Goal: Transaction & Acquisition: Download file/media

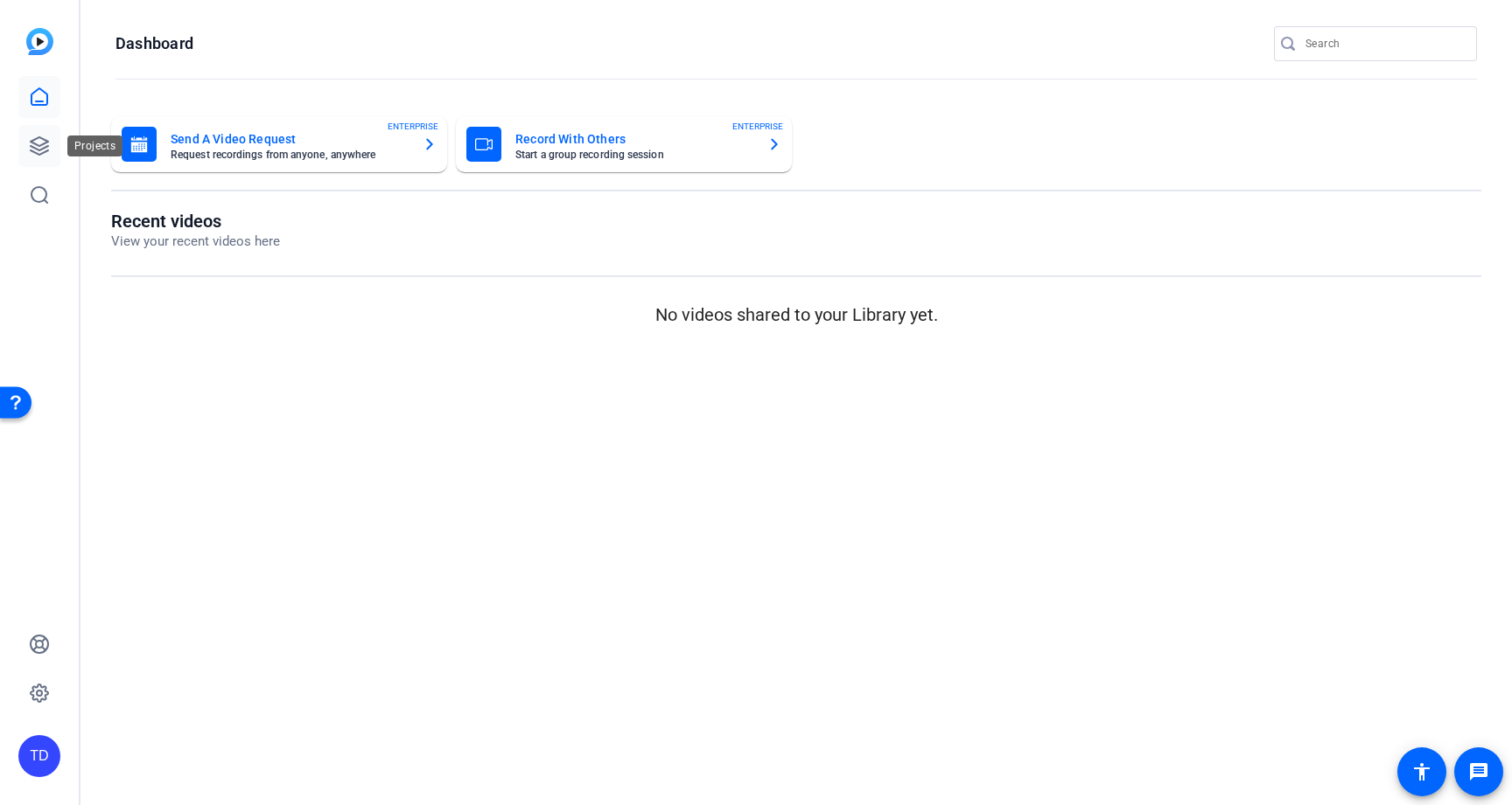
click at [44, 152] on icon at bounding box center [40, 146] width 21 height 21
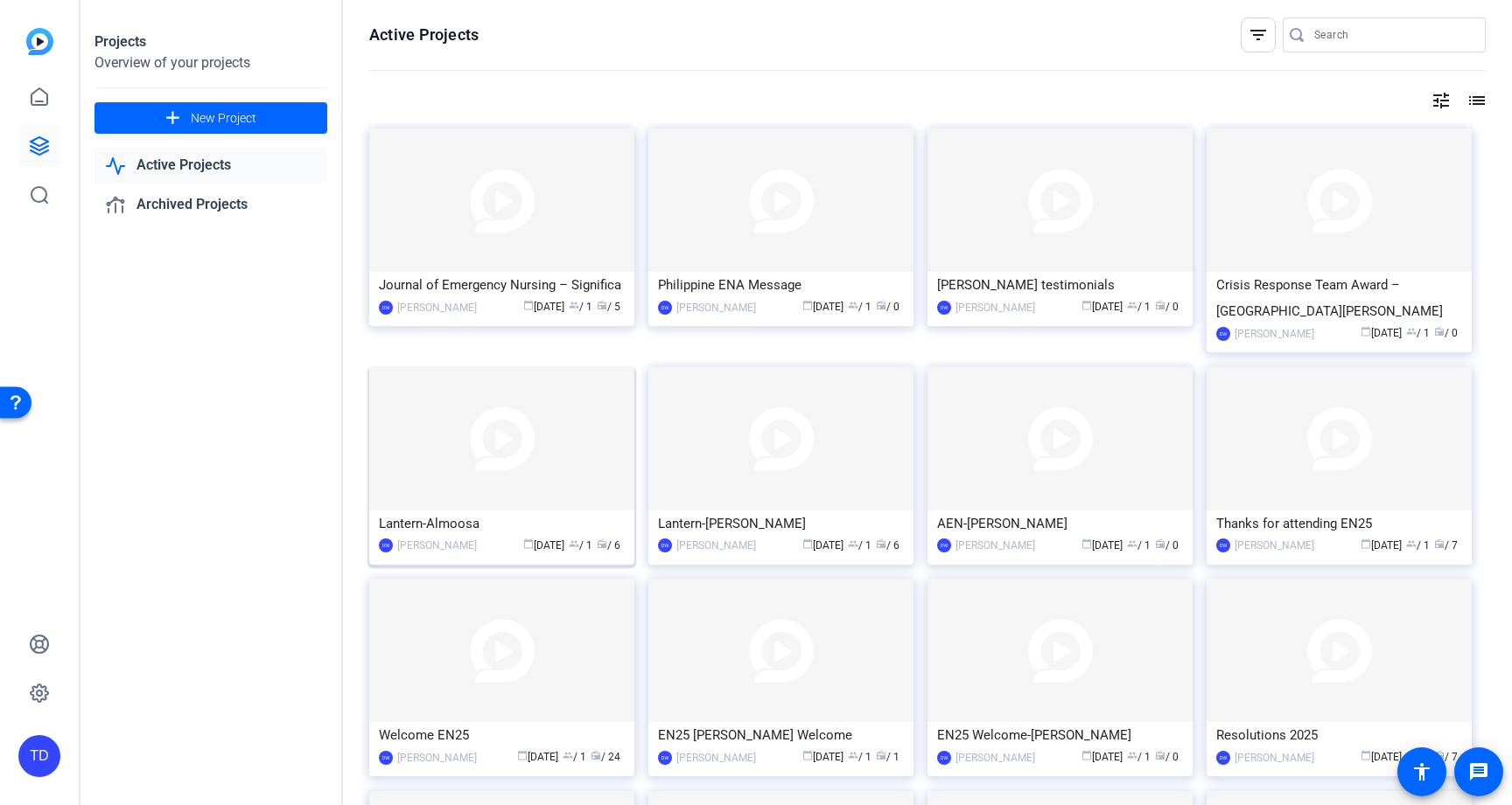
click at [534, 457] on img at bounding box center [502, 439] width 265 height 143
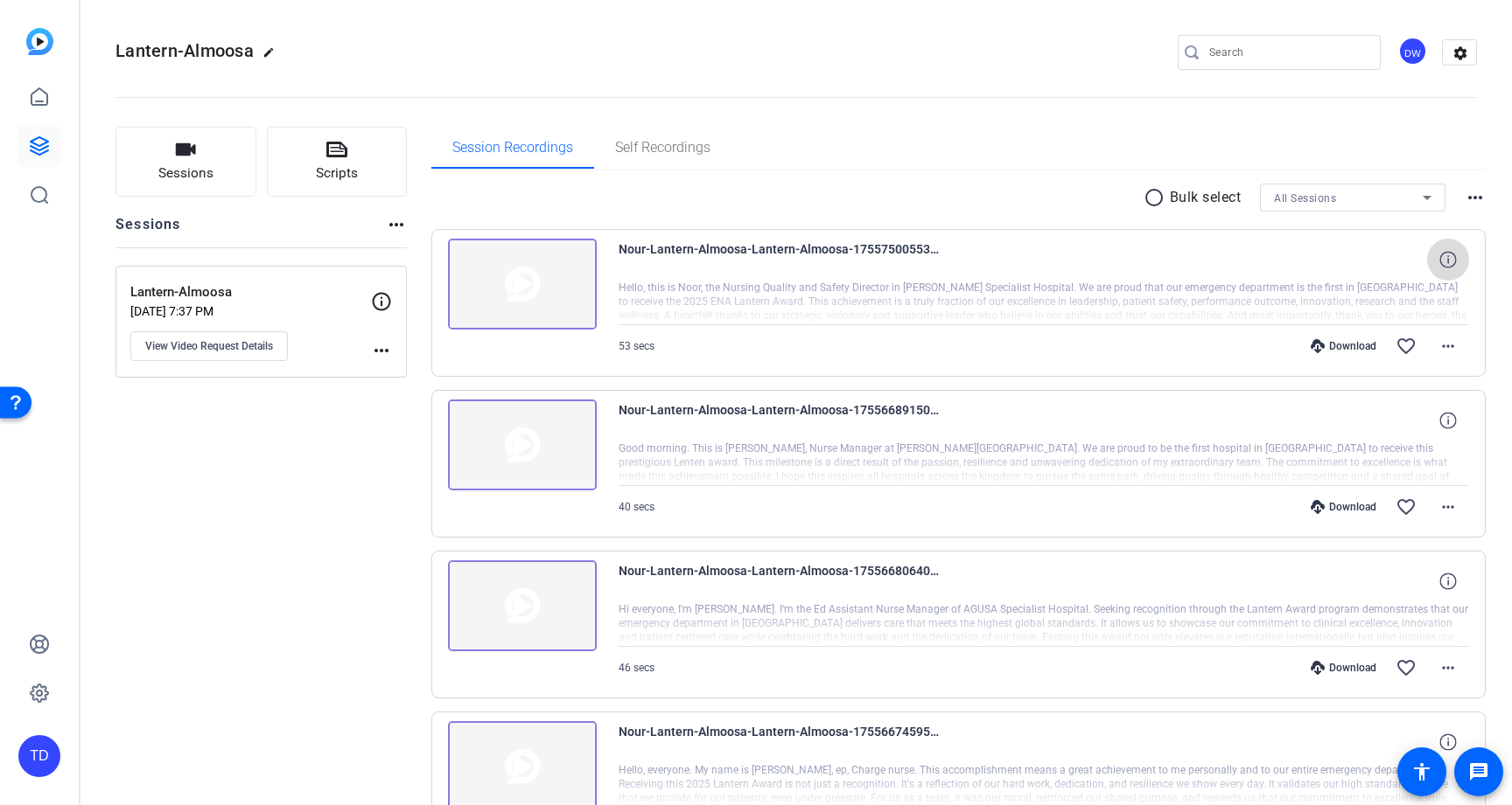
click at [1428, 261] on span at bounding box center [1447, 259] width 42 height 42
click at [1442, 261] on mat-icon "close" at bounding box center [1448, 260] width 21 height 22
click at [1129, 294] on div at bounding box center [1044, 302] width 851 height 43
click at [893, 249] on span "Nour-Lantern-Almoosa-Lantern-Almoosa-1755750055345-webcam" at bounding box center [780, 259] width 324 height 42
click at [566, 299] on img at bounding box center [522, 284] width 149 height 91
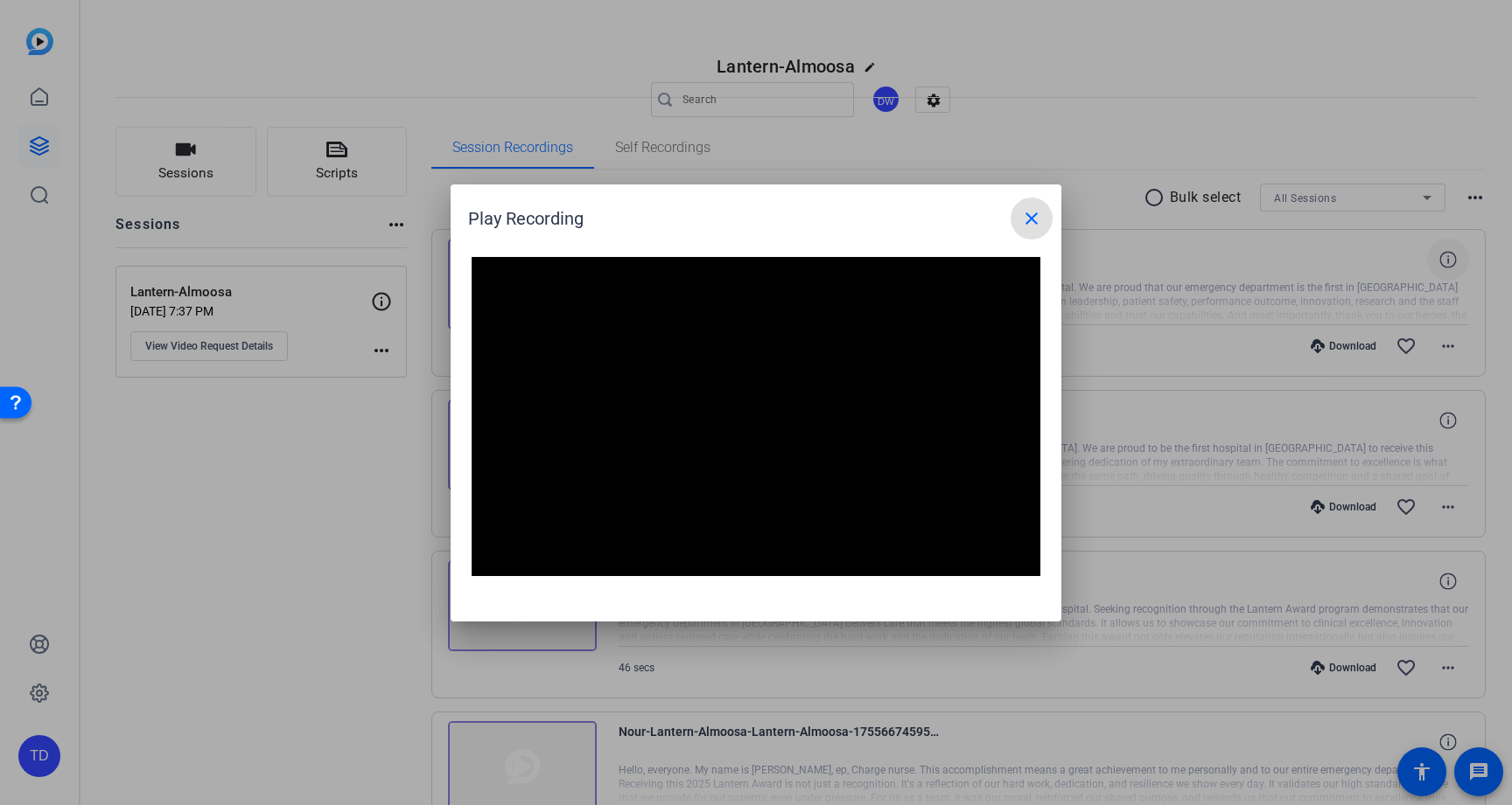
click at [1023, 207] on span at bounding box center [1031, 218] width 42 height 42
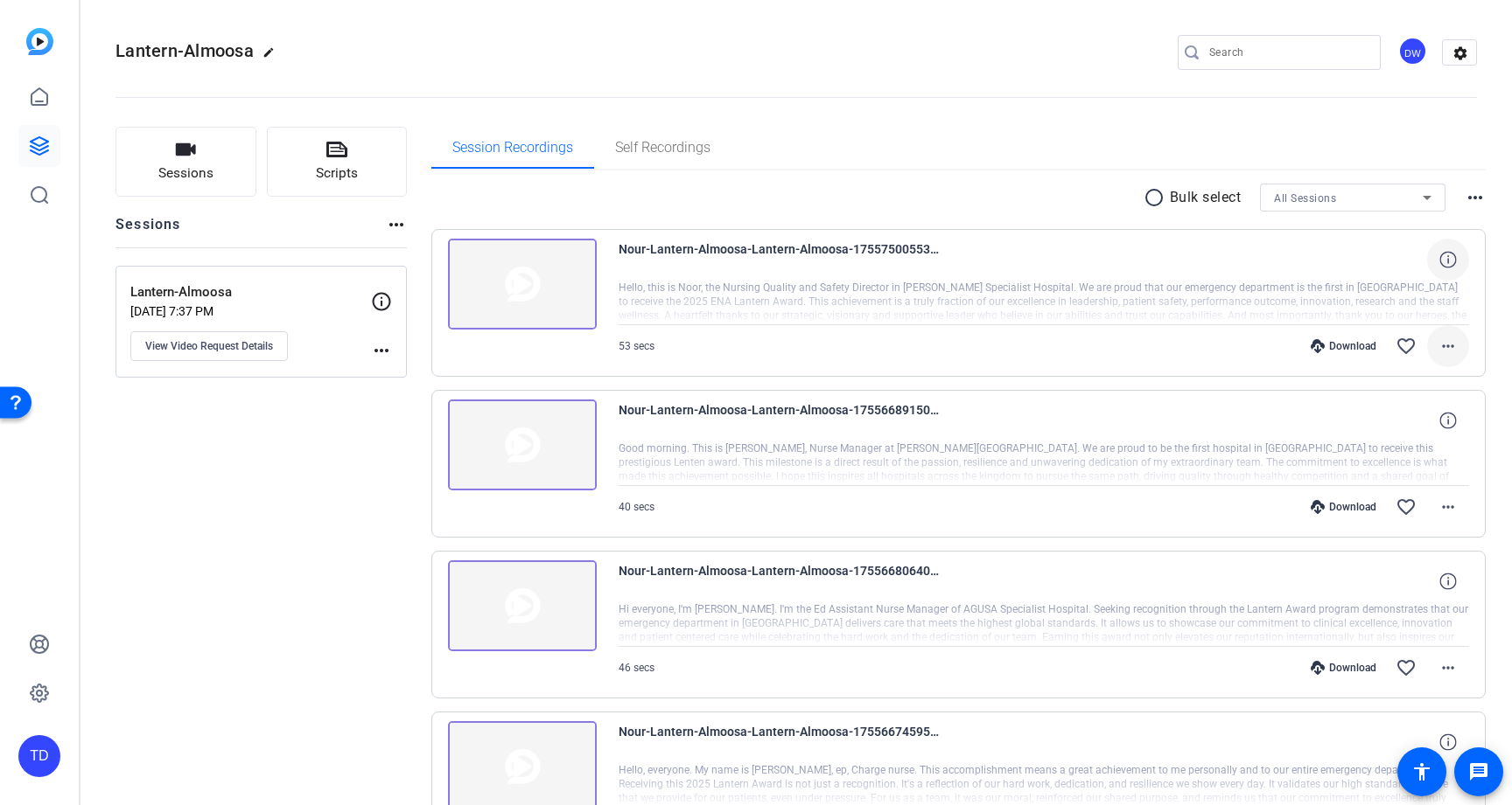
click at [1443, 339] on mat-icon "more_horiz" at bounding box center [1448, 346] width 21 height 21
click at [1099, 437] on div at bounding box center [756, 402] width 1512 height 805
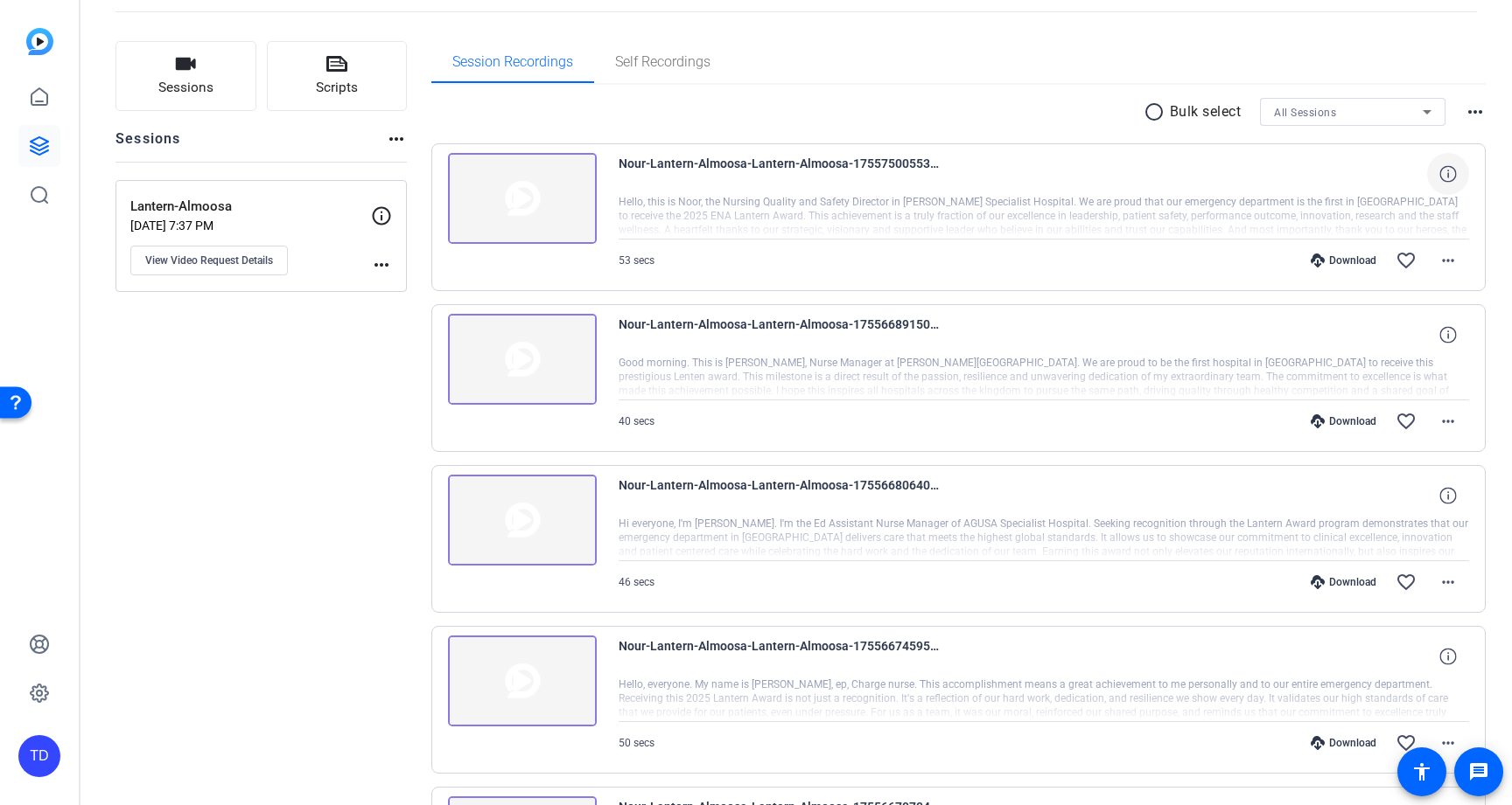
scroll to position [454, 0]
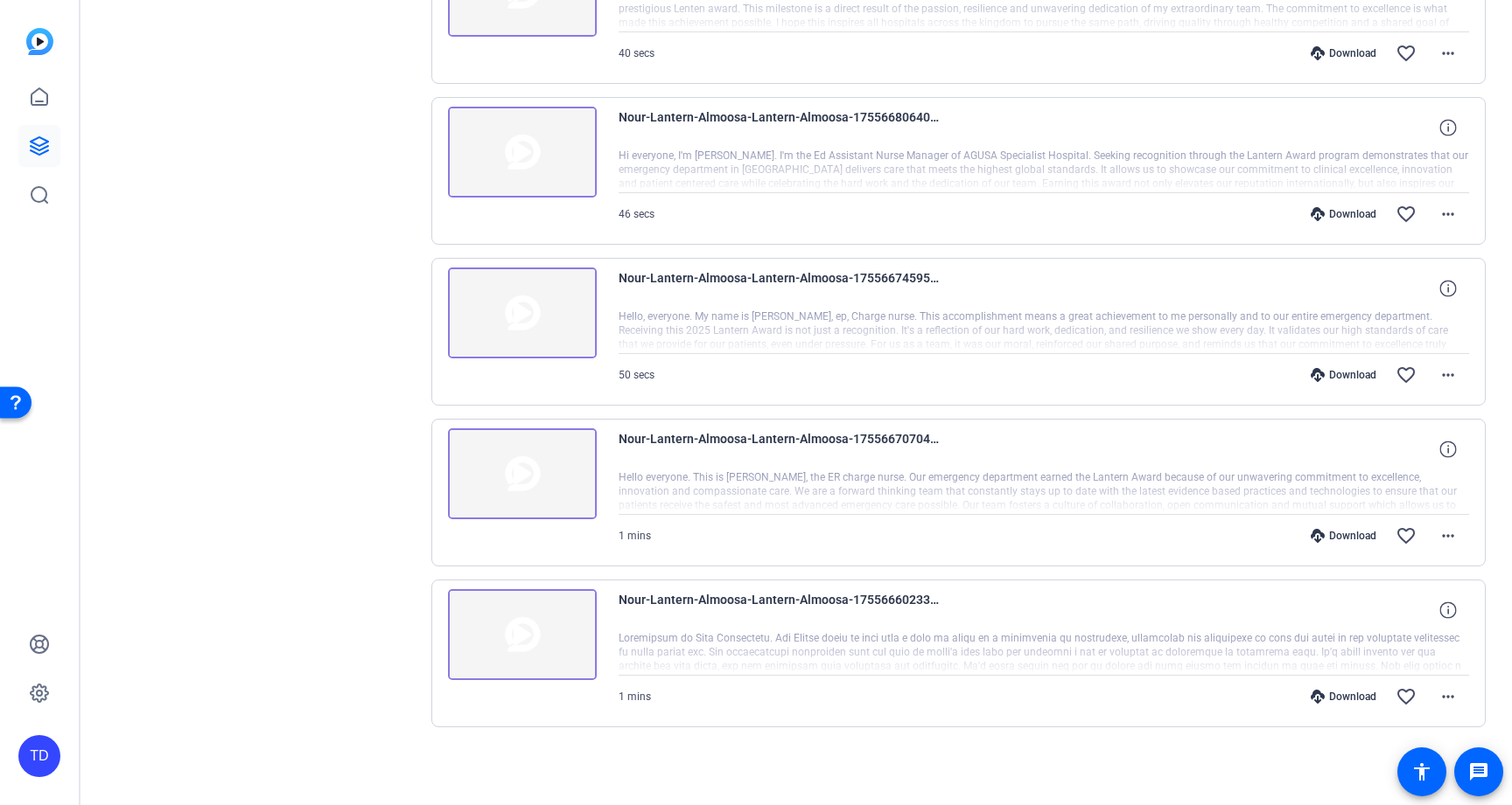
click at [511, 641] on img at bounding box center [522, 635] width 149 height 91
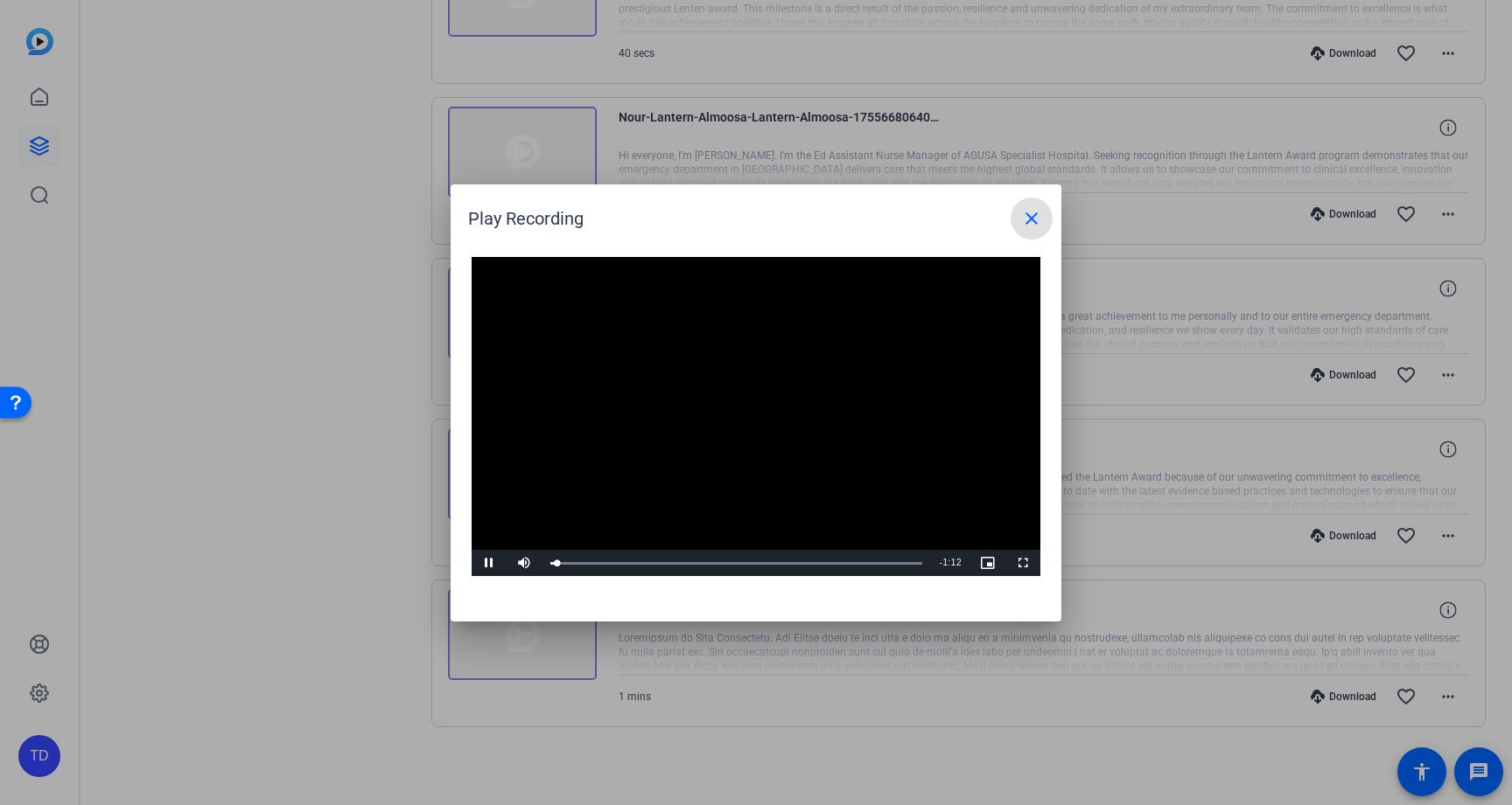
click at [1020, 225] on span at bounding box center [1031, 218] width 42 height 42
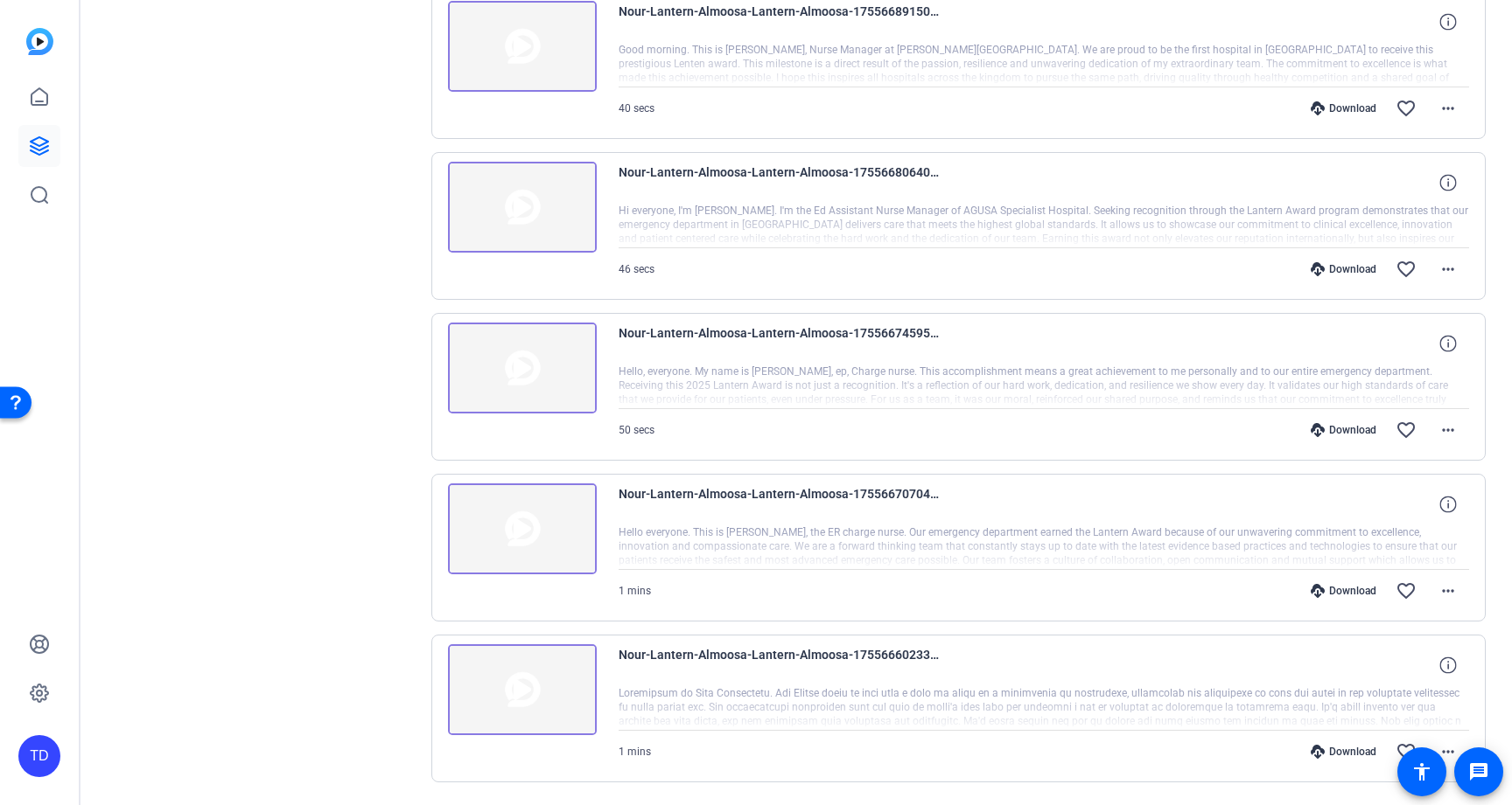
scroll to position [135, 0]
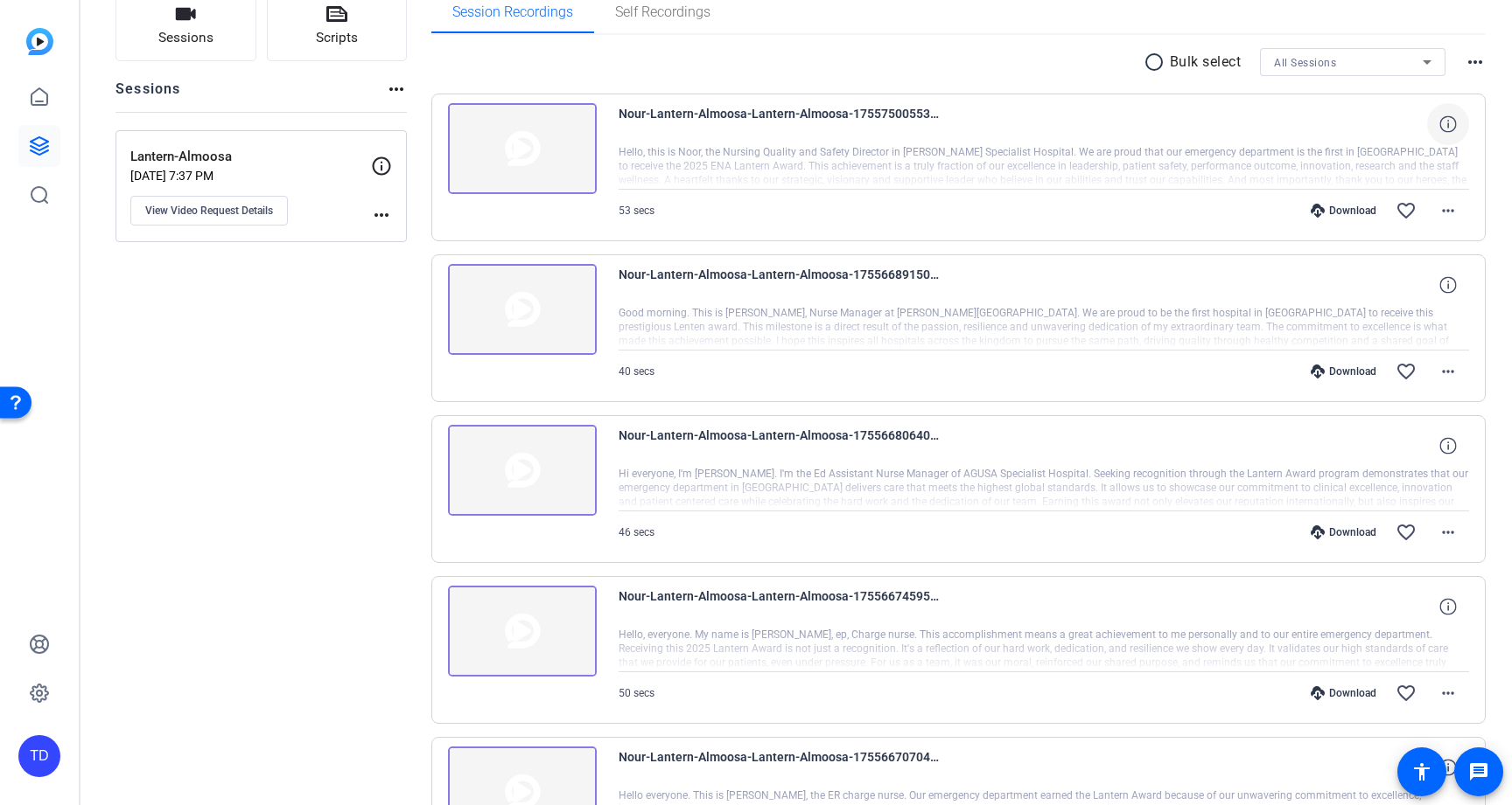
click at [1153, 63] on mat-icon "radio_button_unchecked" at bounding box center [1156, 62] width 26 height 21
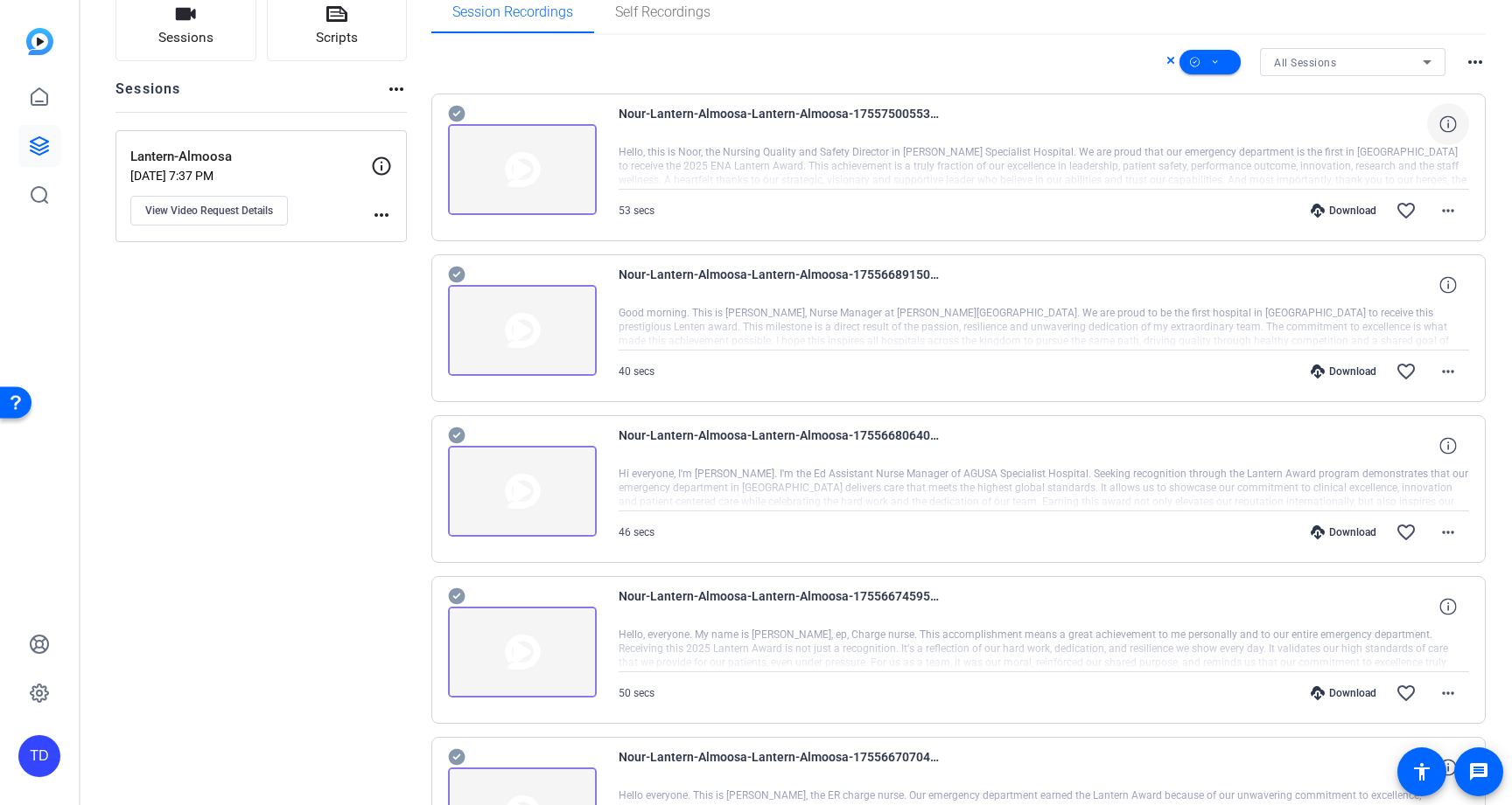
click at [449, 113] on icon at bounding box center [455, 113] width 16 height 16
click at [451, 123] on icon at bounding box center [455, 113] width 16 height 16
click at [453, 437] on icon at bounding box center [456, 436] width 17 height 21
click at [451, 123] on icon at bounding box center [455, 113] width 16 height 16
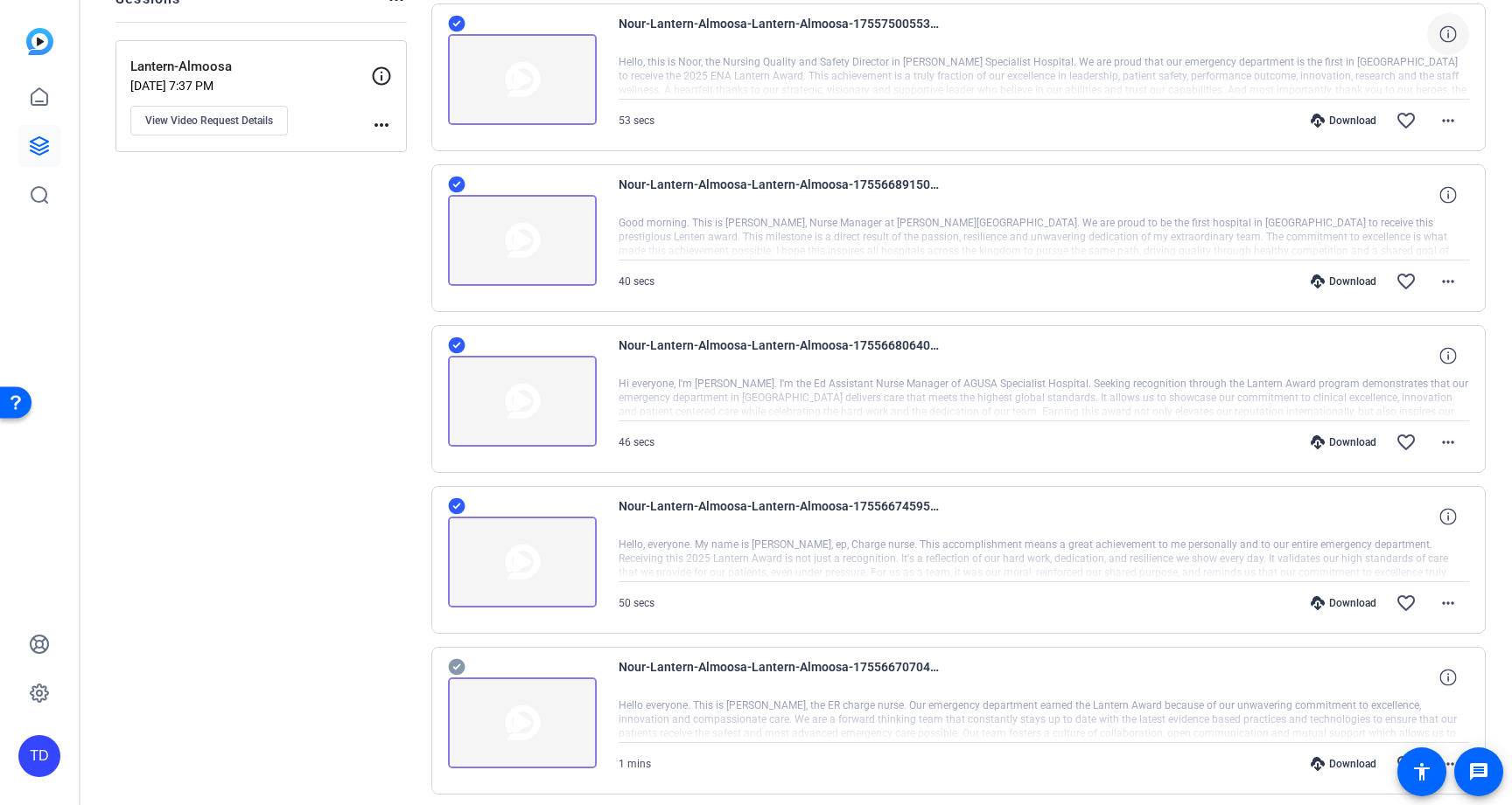
scroll to position [246, 0]
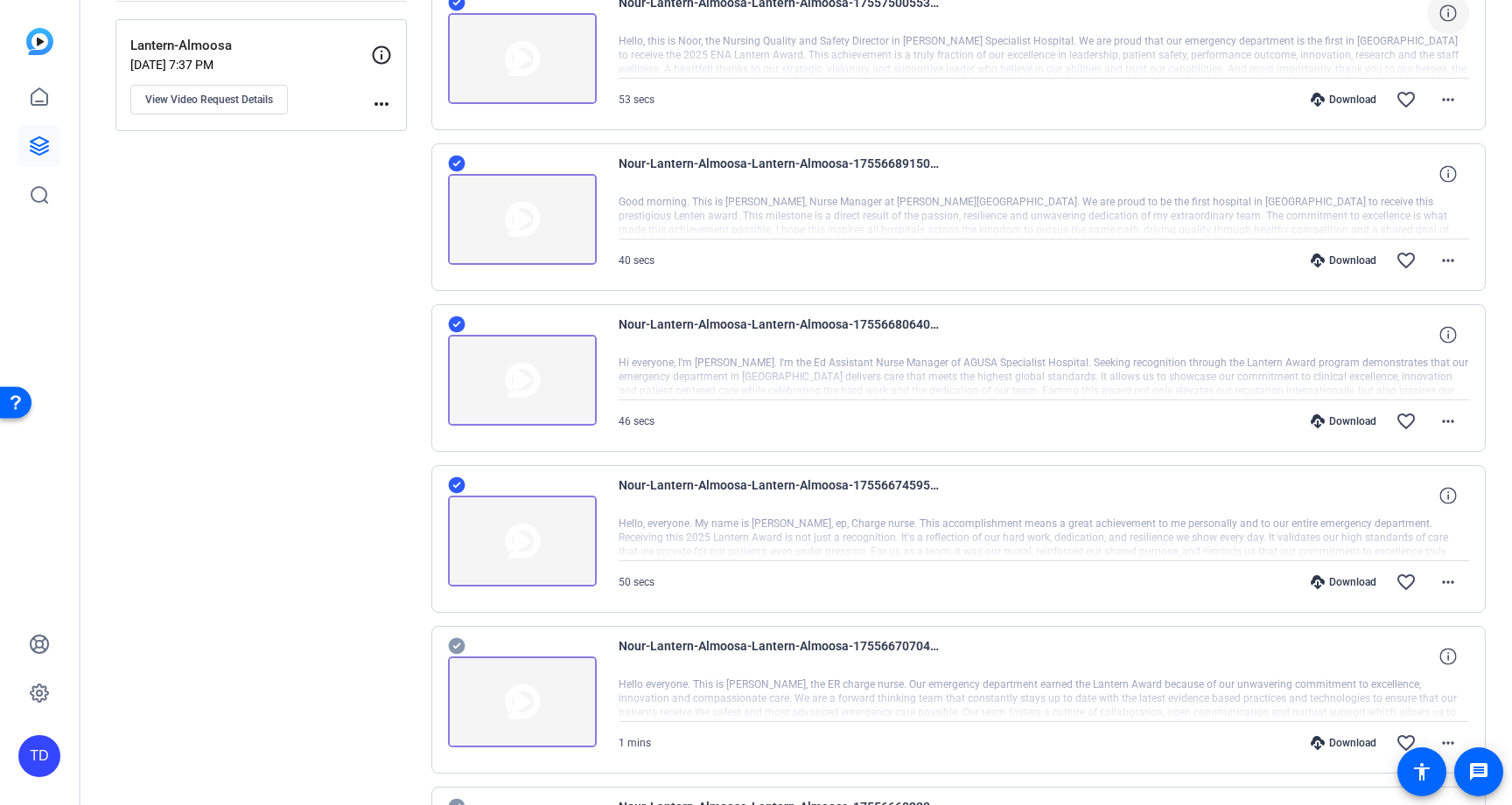
click at [452, 12] on icon at bounding box center [455, 3] width 16 height 16
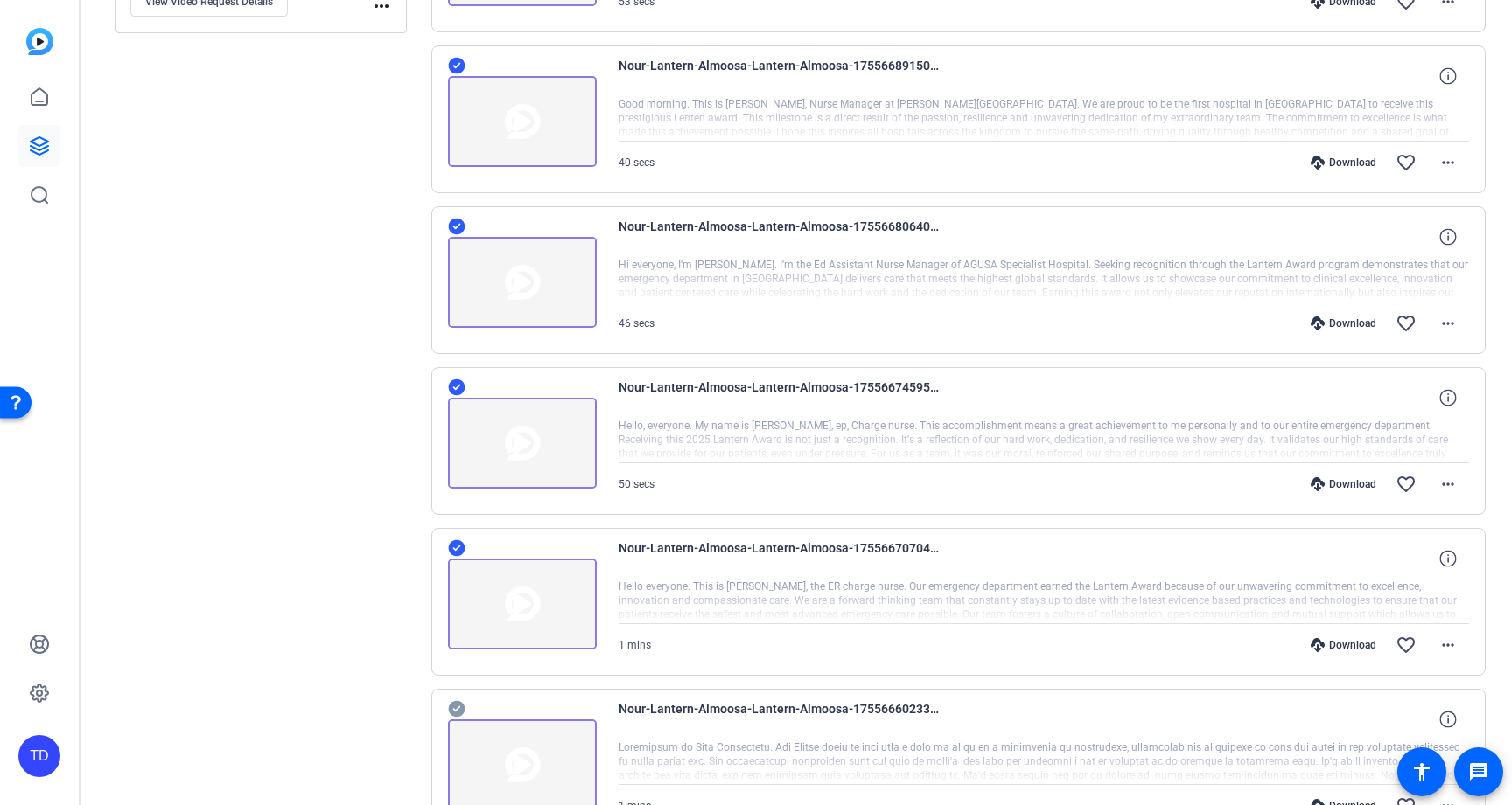
scroll to position [454, 0]
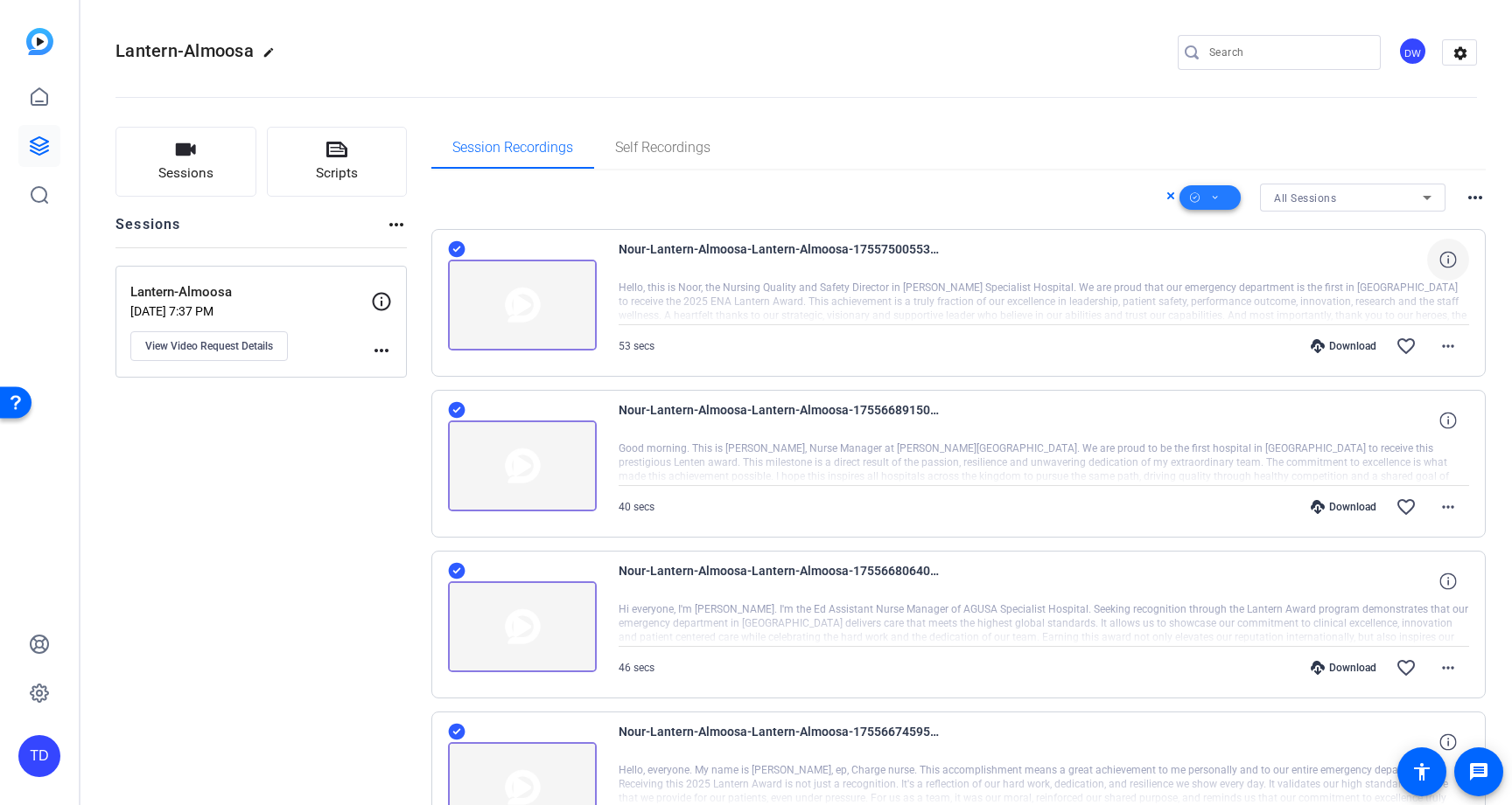
click at [1216, 199] on span at bounding box center [1209, 197] width 61 height 42
click at [1108, 150] on div at bounding box center [756, 402] width 1512 height 805
click at [1166, 197] on icon at bounding box center [1170, 196] width 9 height 21
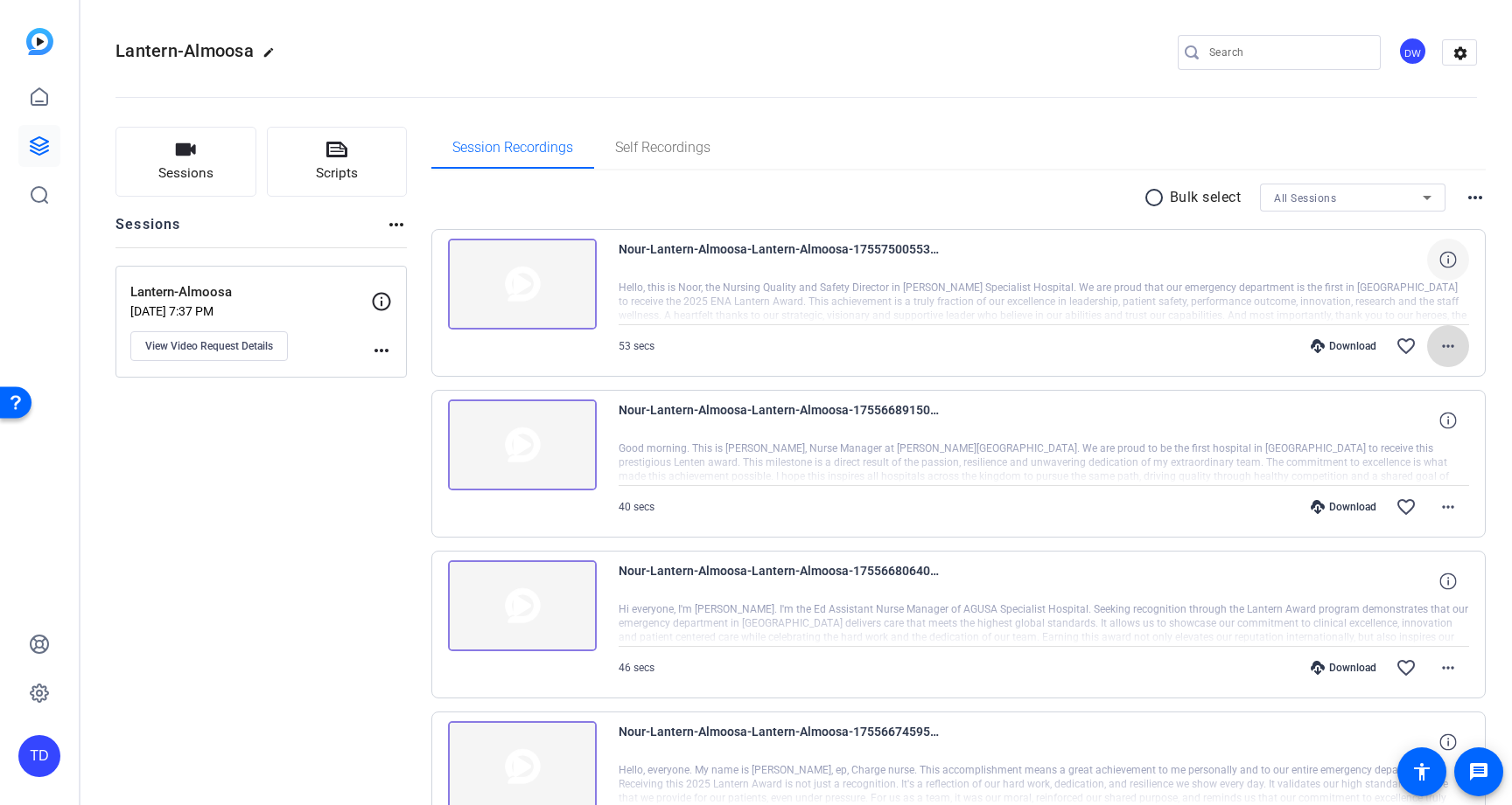
click at [1438, 347] on mat-icon "more_horiz" at bounding box center [1448, 346] width 21 height 21
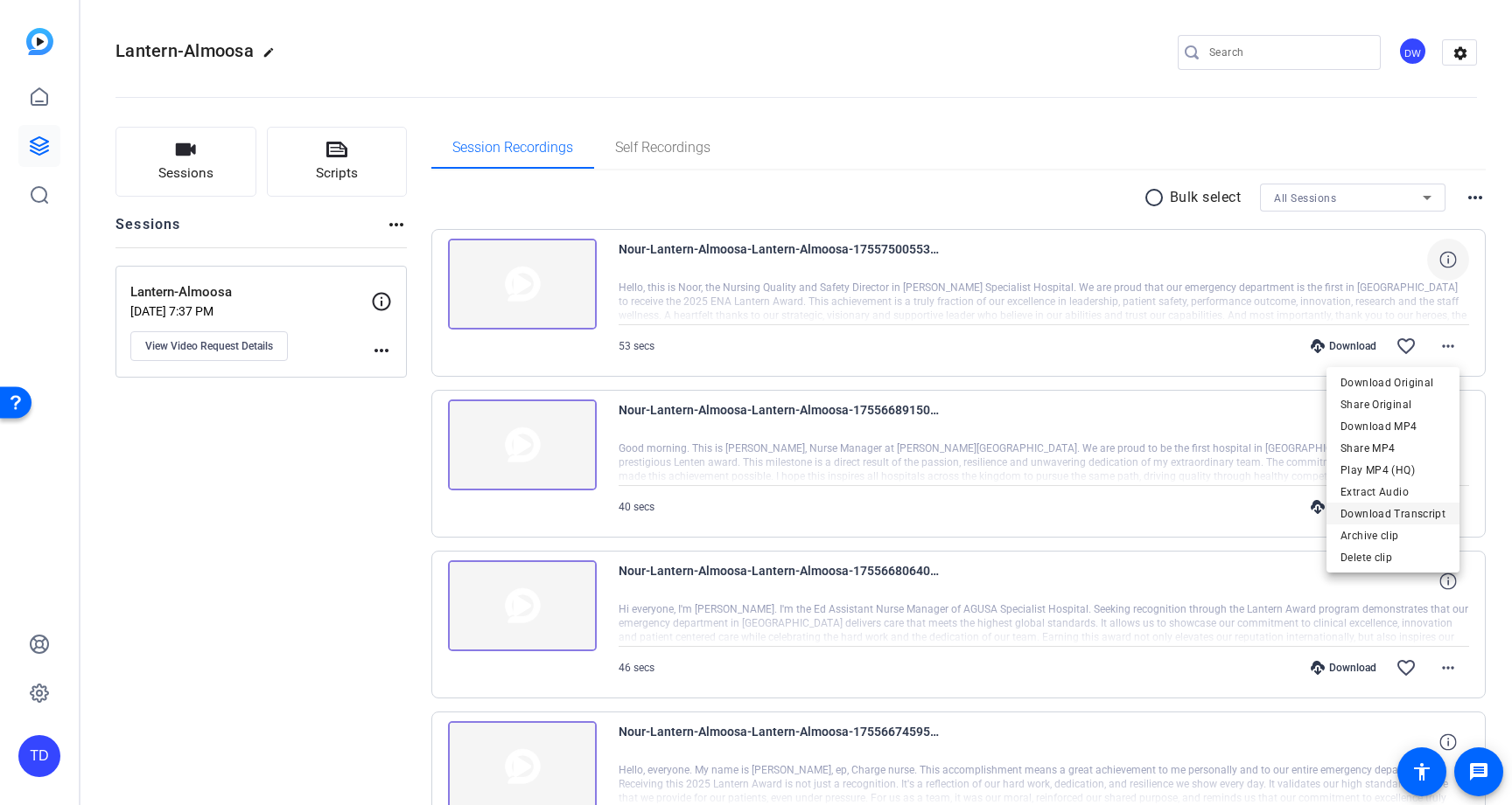
click at [1421, 520] on span "Download Transcript" at bounding box center [1392, 514] width 105 height 21
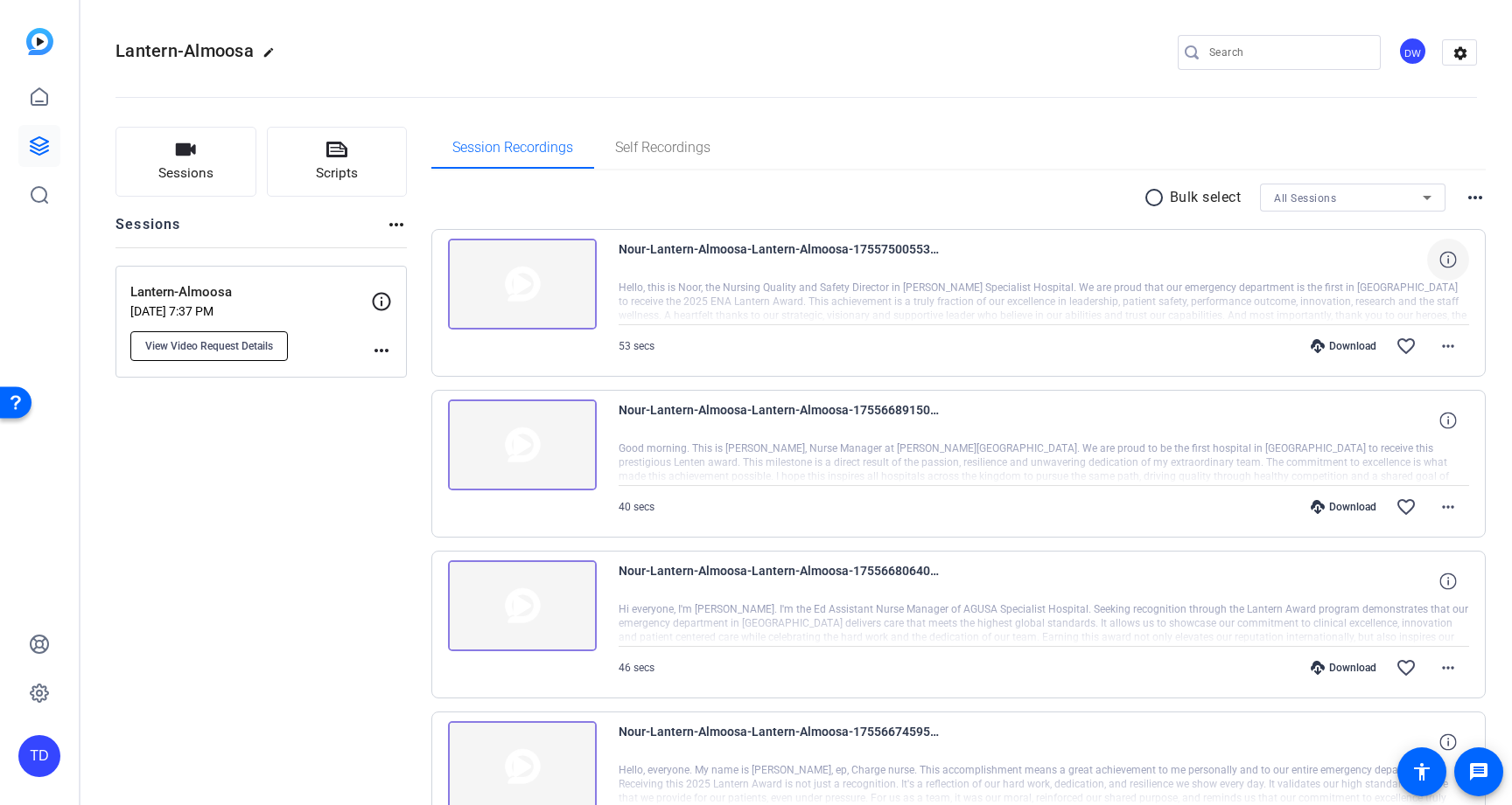
click at [256, 344] on span "View Video Request Details" at bounding box center [209, 346] width 128 height 14
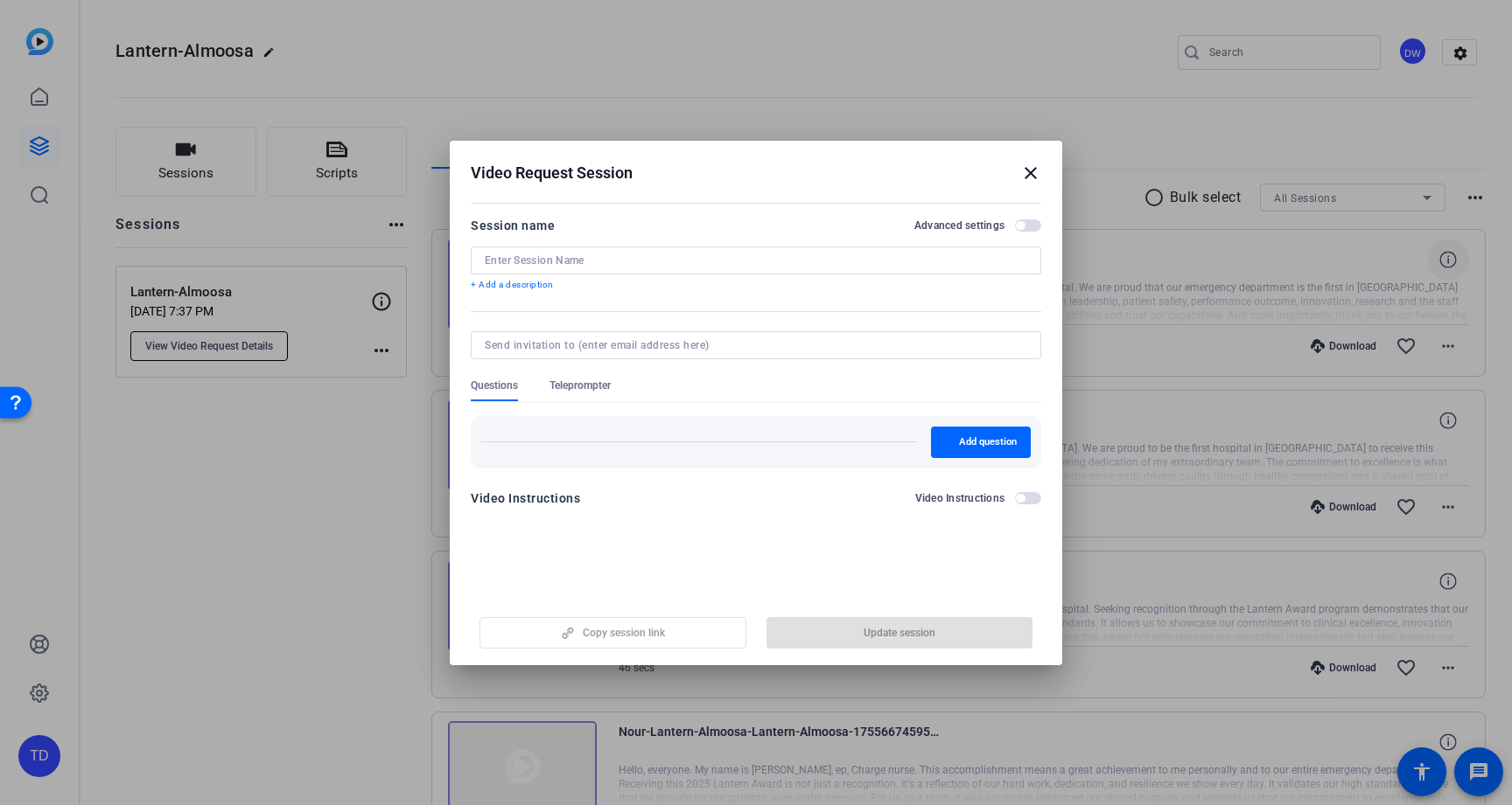
type input "Lantern-Almoosa"
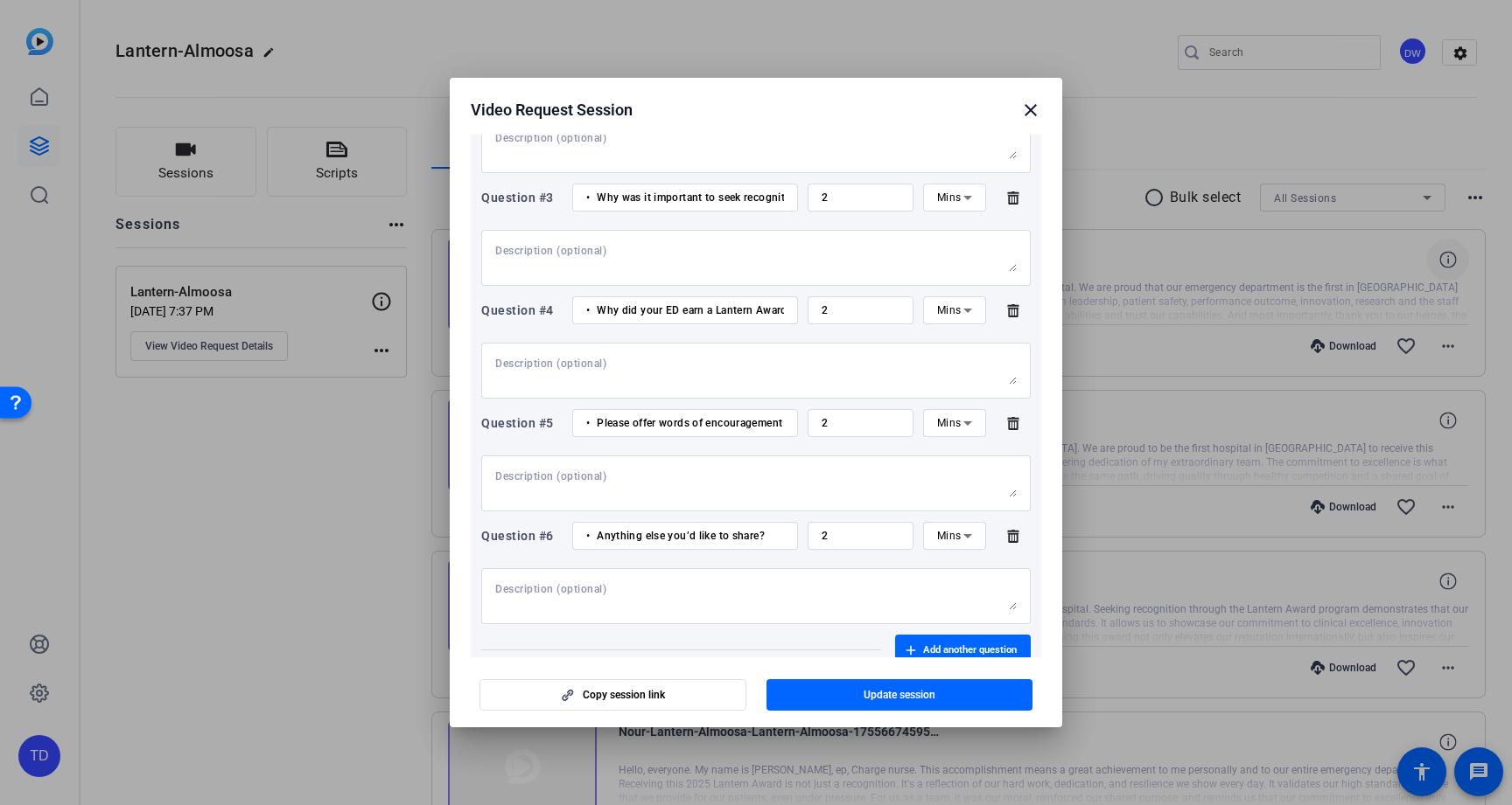
scroll to position [494, 0]
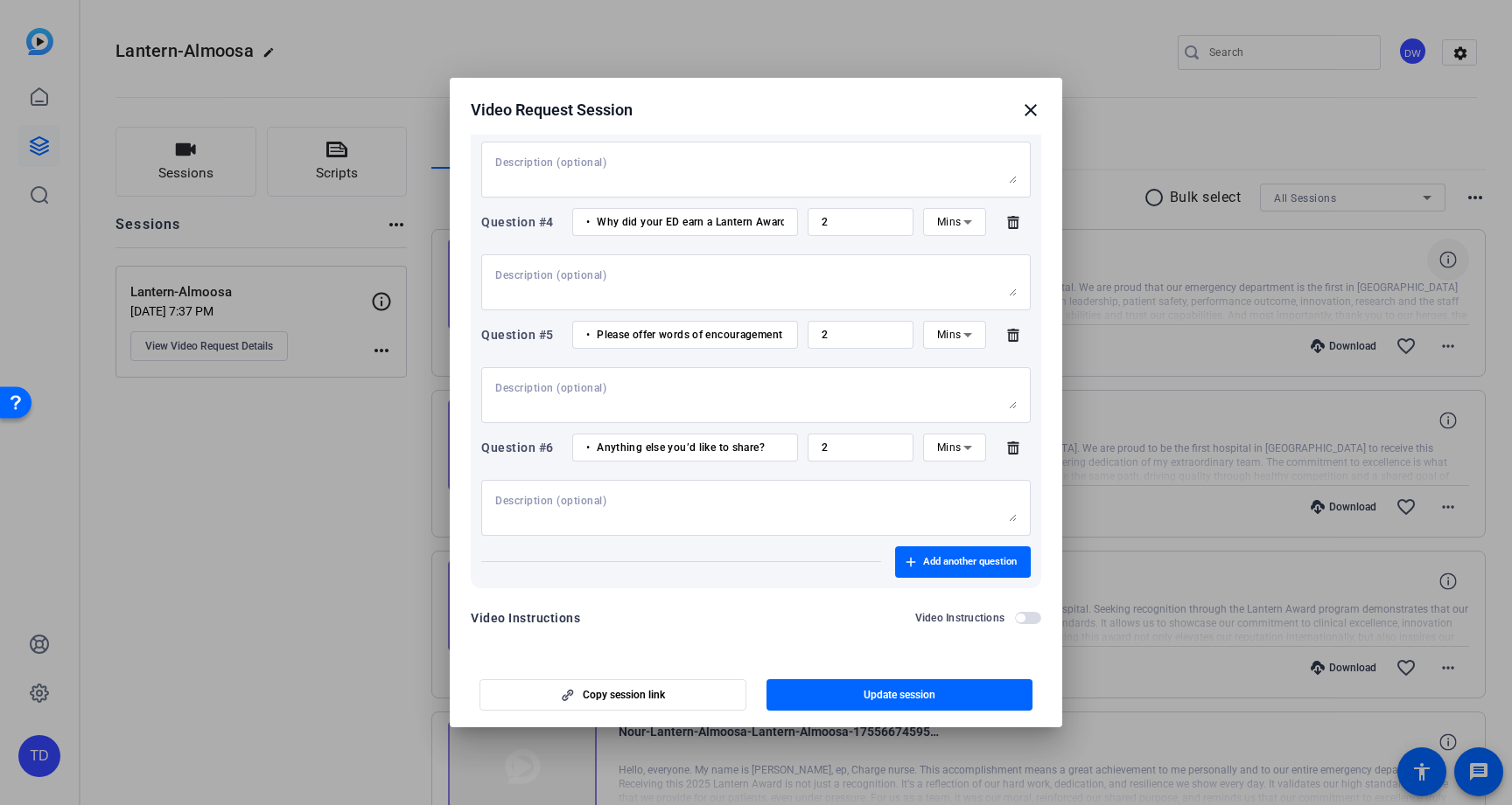
click at [1026, 119] on mat-icon "close" at bounding box center [1031, 110] width 21 height 21
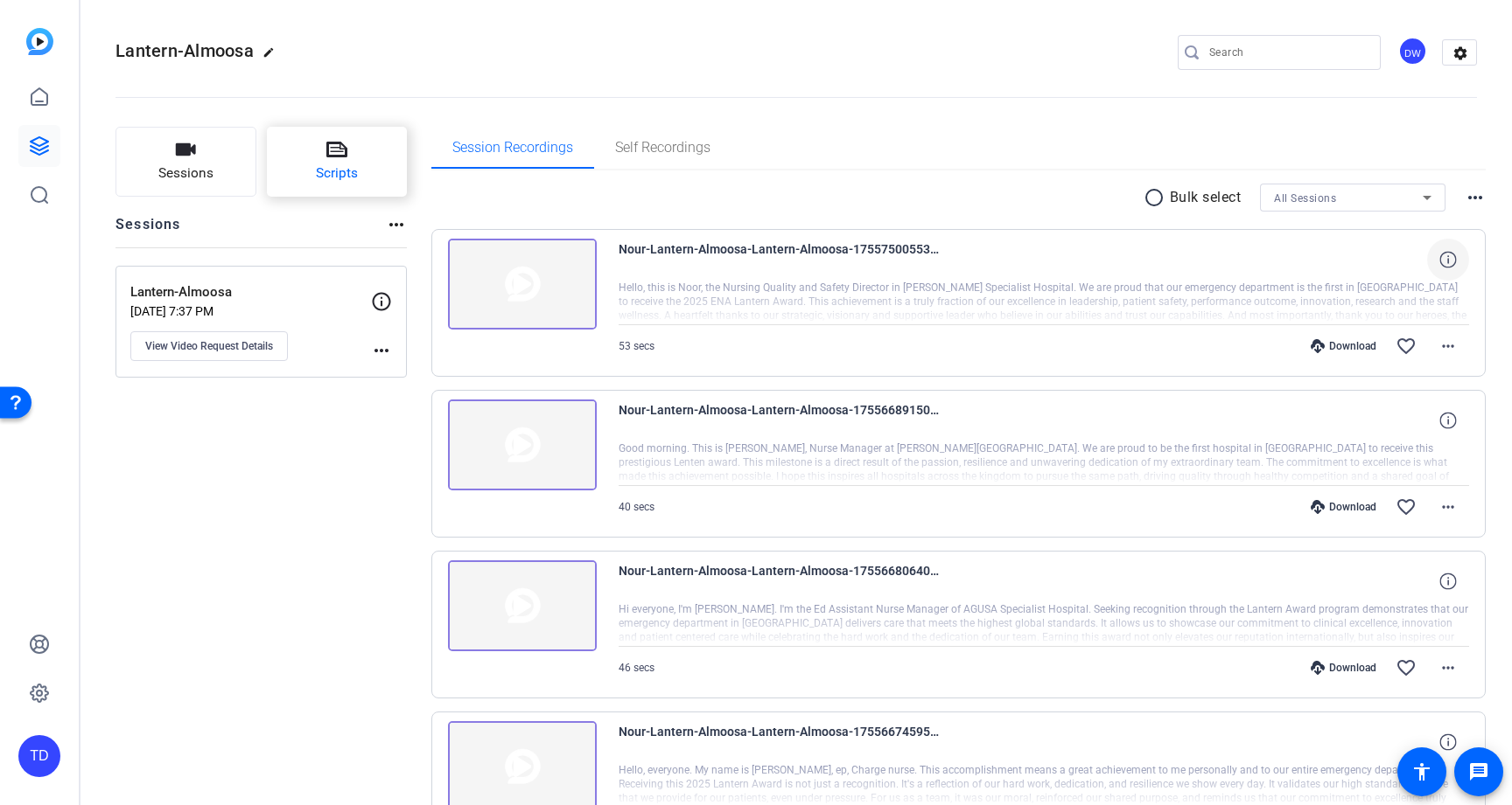
click at [316, 144] on button "Scripts" at bounding box center [337, 161] width 141 height 70
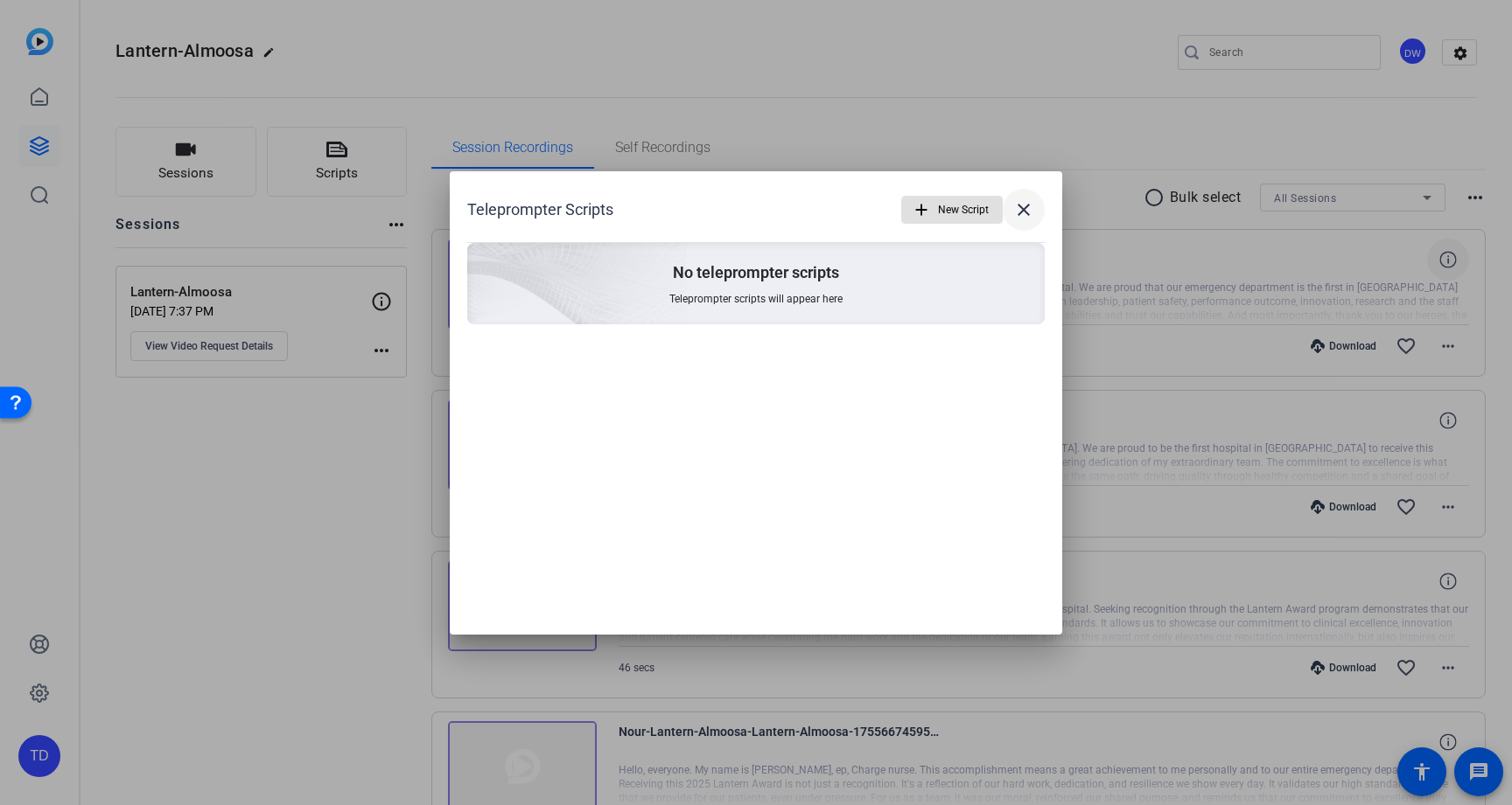
click at [1032, 212] on mat-icon "close" at bounding box center [1024, 210] width 21 height 21
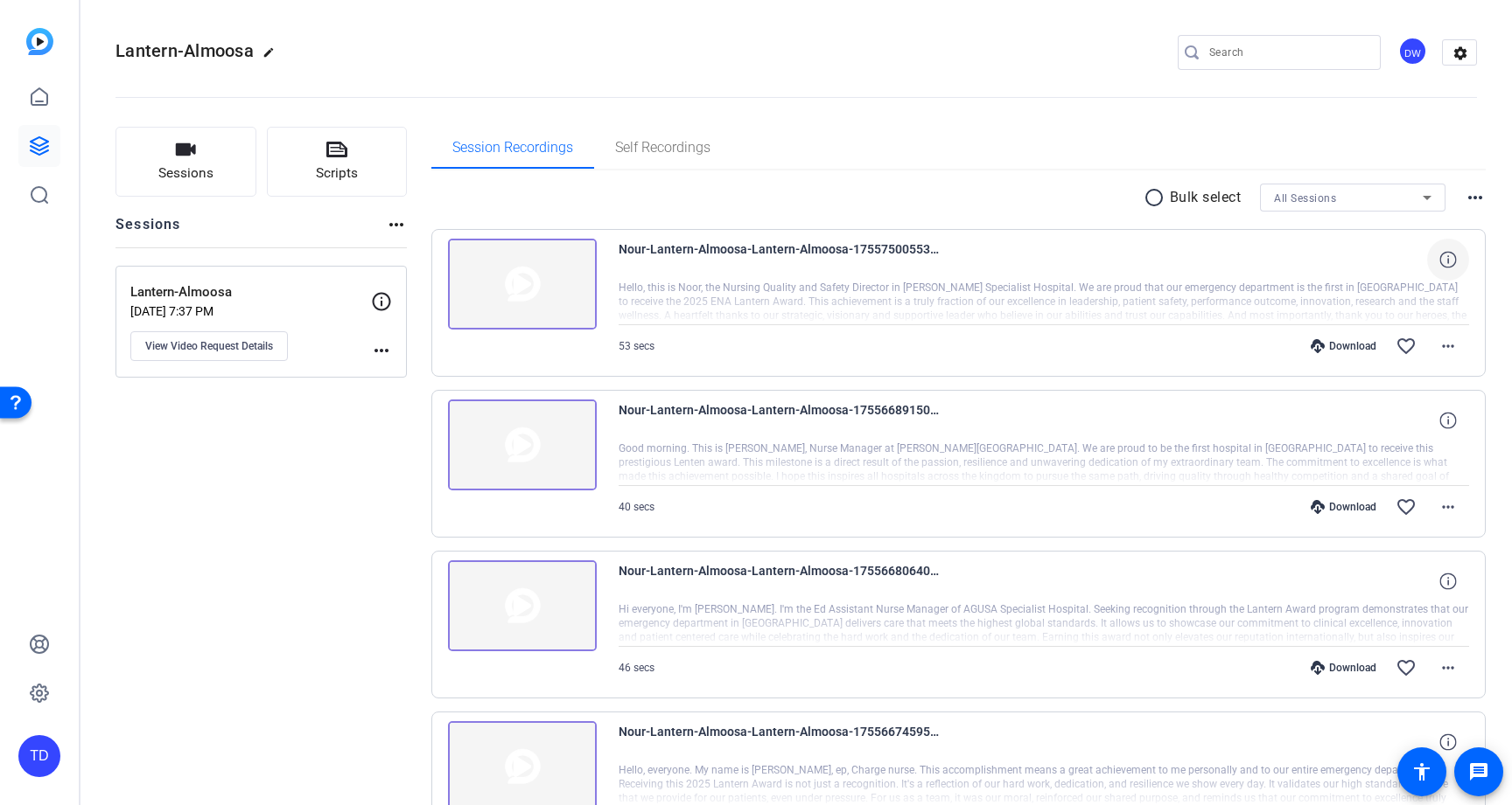
click at [517, 292] on img at bounding box center [522, 284] width 149 height 91
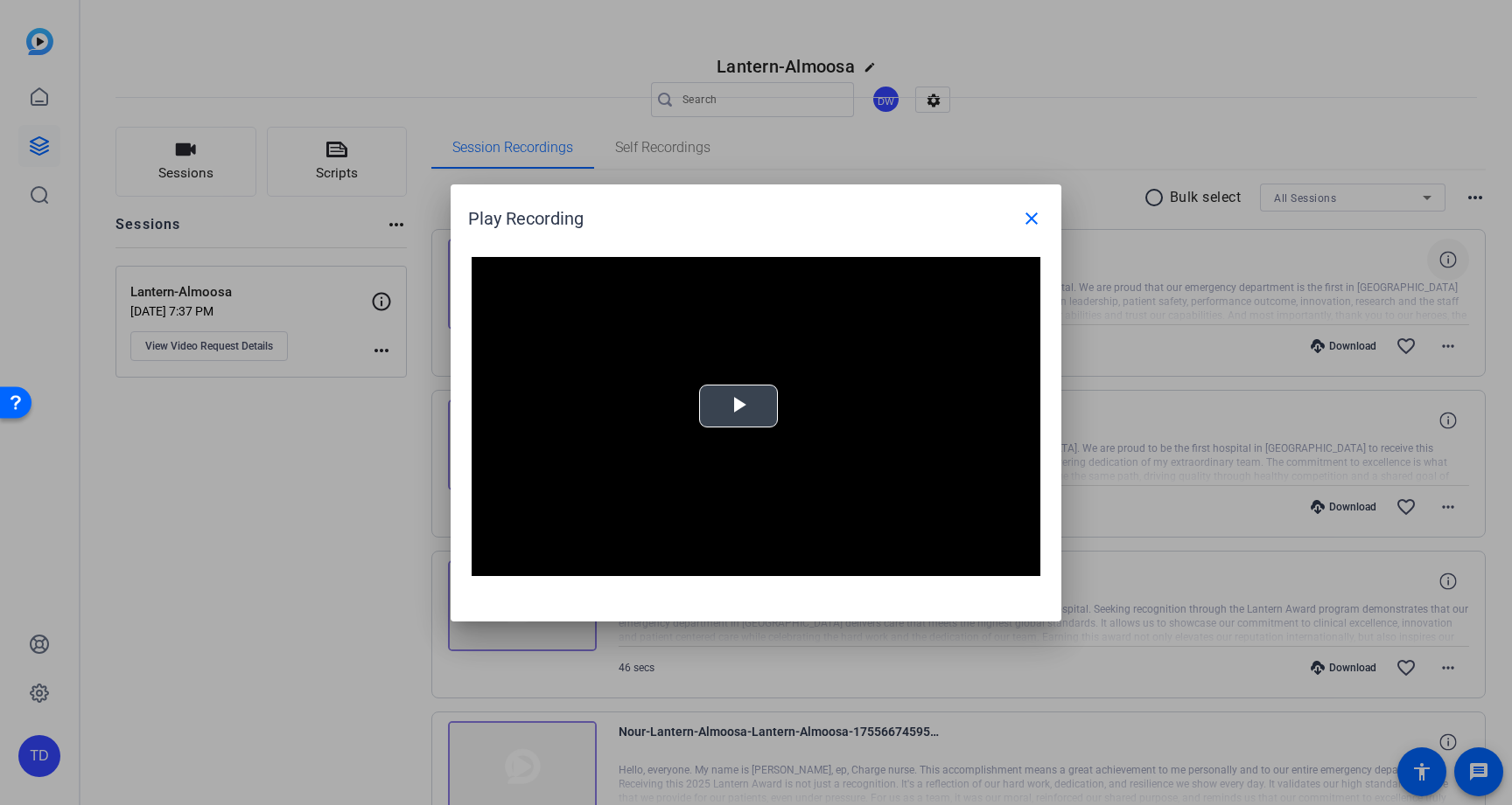
click at [739, 406] on span "Video Player" at bounding box center [739, 406] width 0 height 0
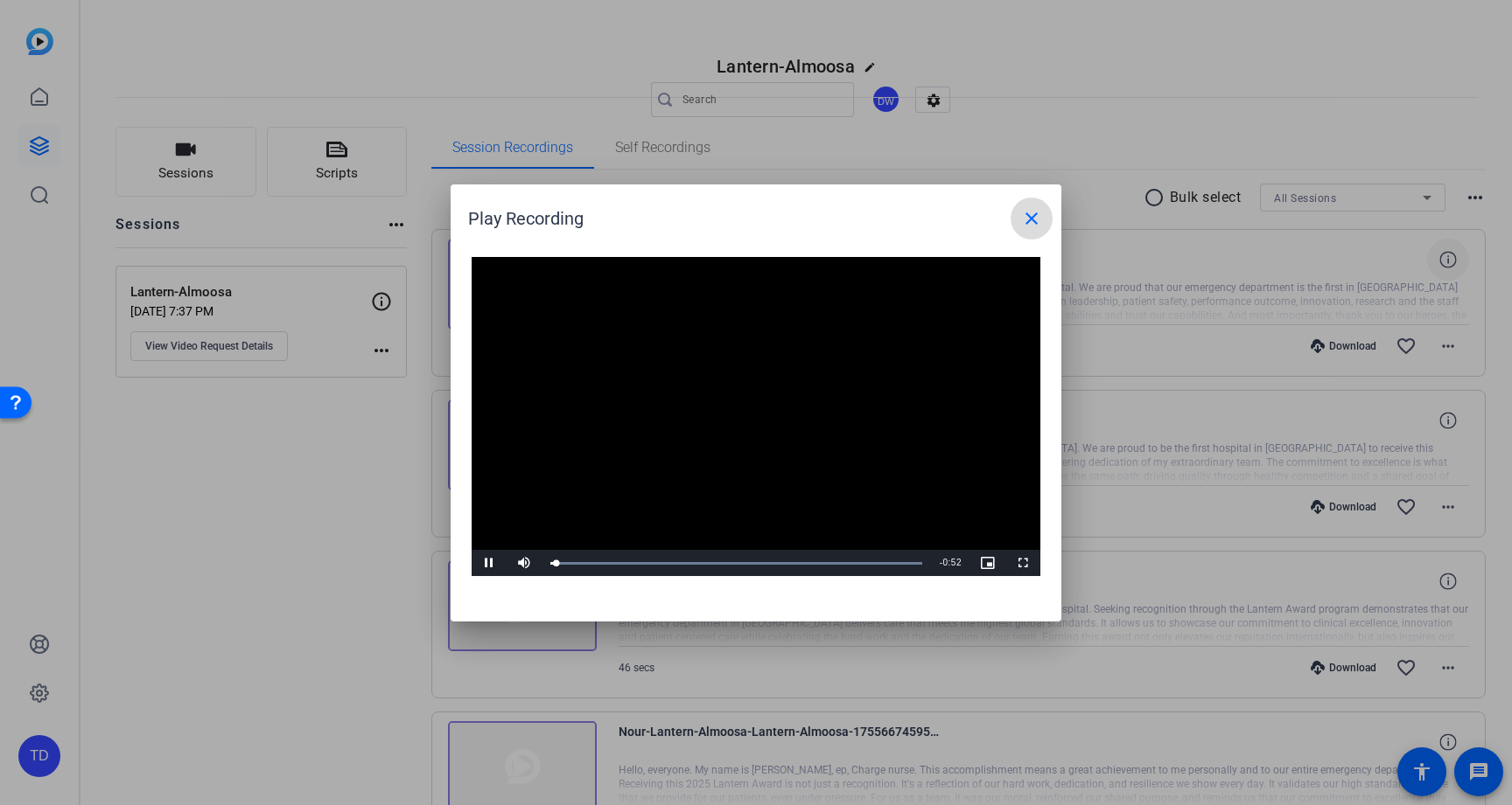
click at [1022, 222] on mat-icon "close" at bounding box center [1032, 218] width 21 height 21
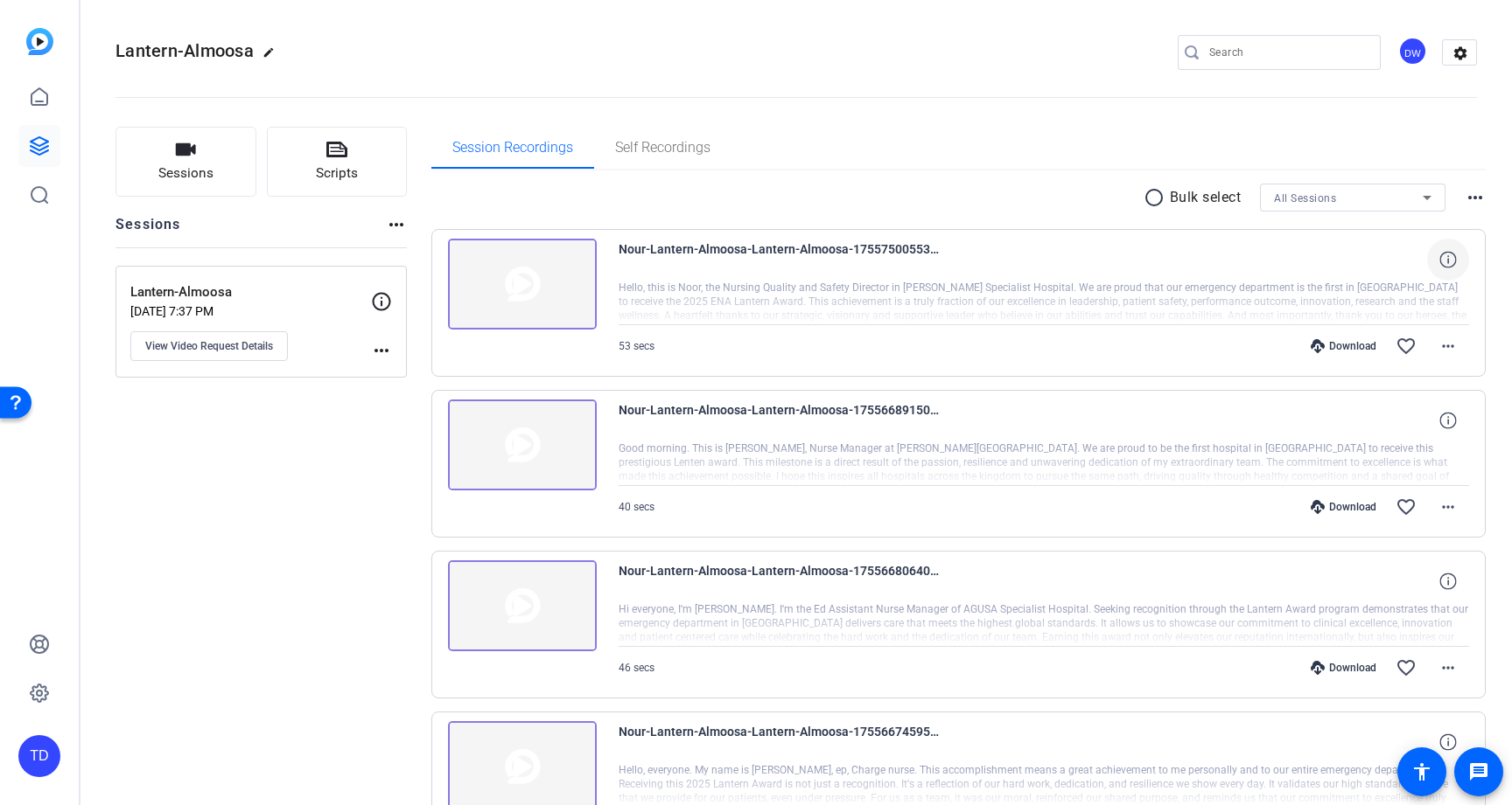
click at [511, 453] on img at bounding box center [522, 446] width 149 height 91
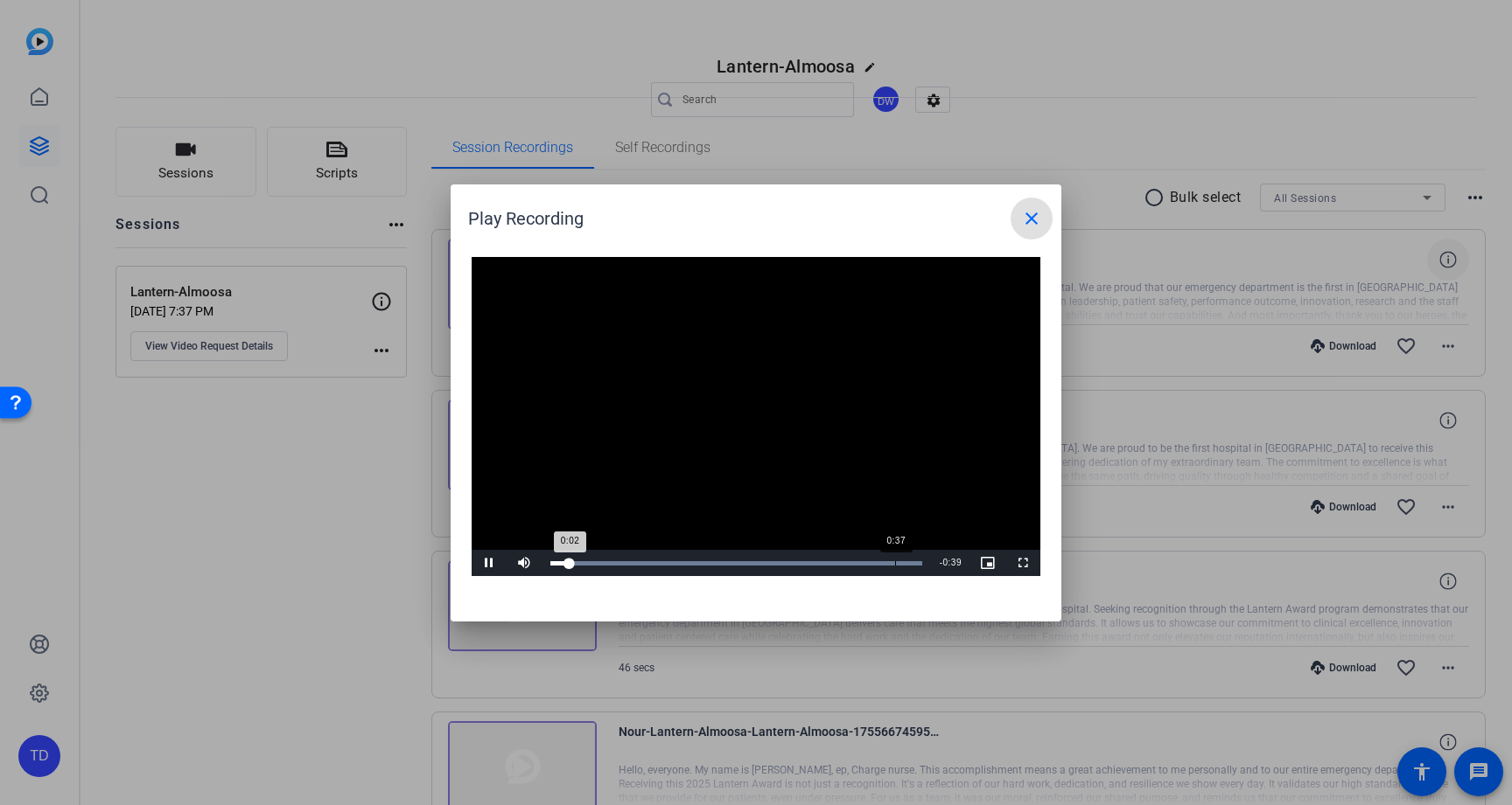
click at [895, 565] on div "0:37" at bounding box center [895, 563] width 1 height 5
click at [1033, 214] on mat-icon "close" at bounding box center [1032, 218] width 21 height 21
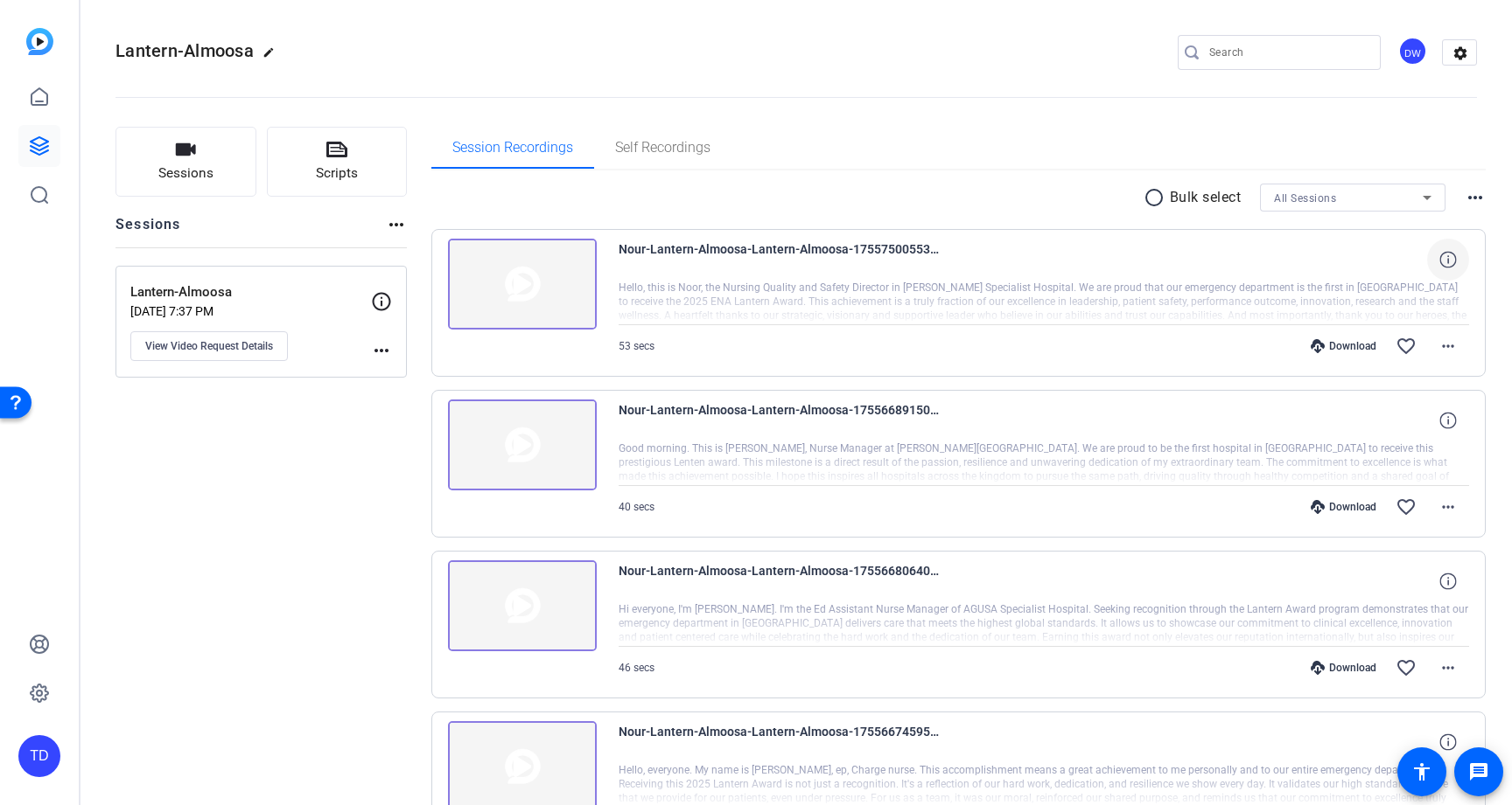
click at [1036, 166] on div "Session Recordings Self Recordings" at bounding box center [958, 147] width 1055 height 42
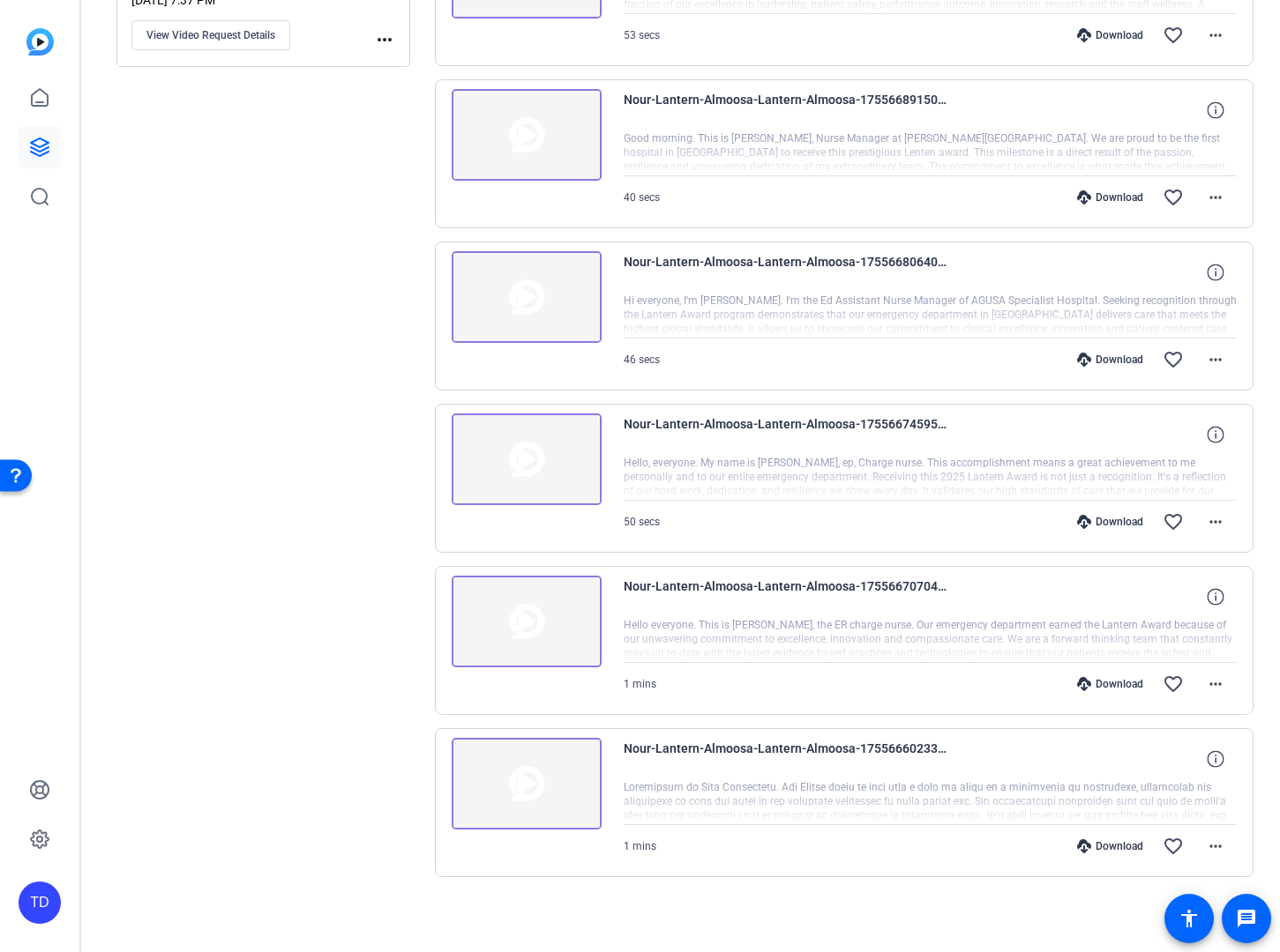
scroll to position [318, 0]
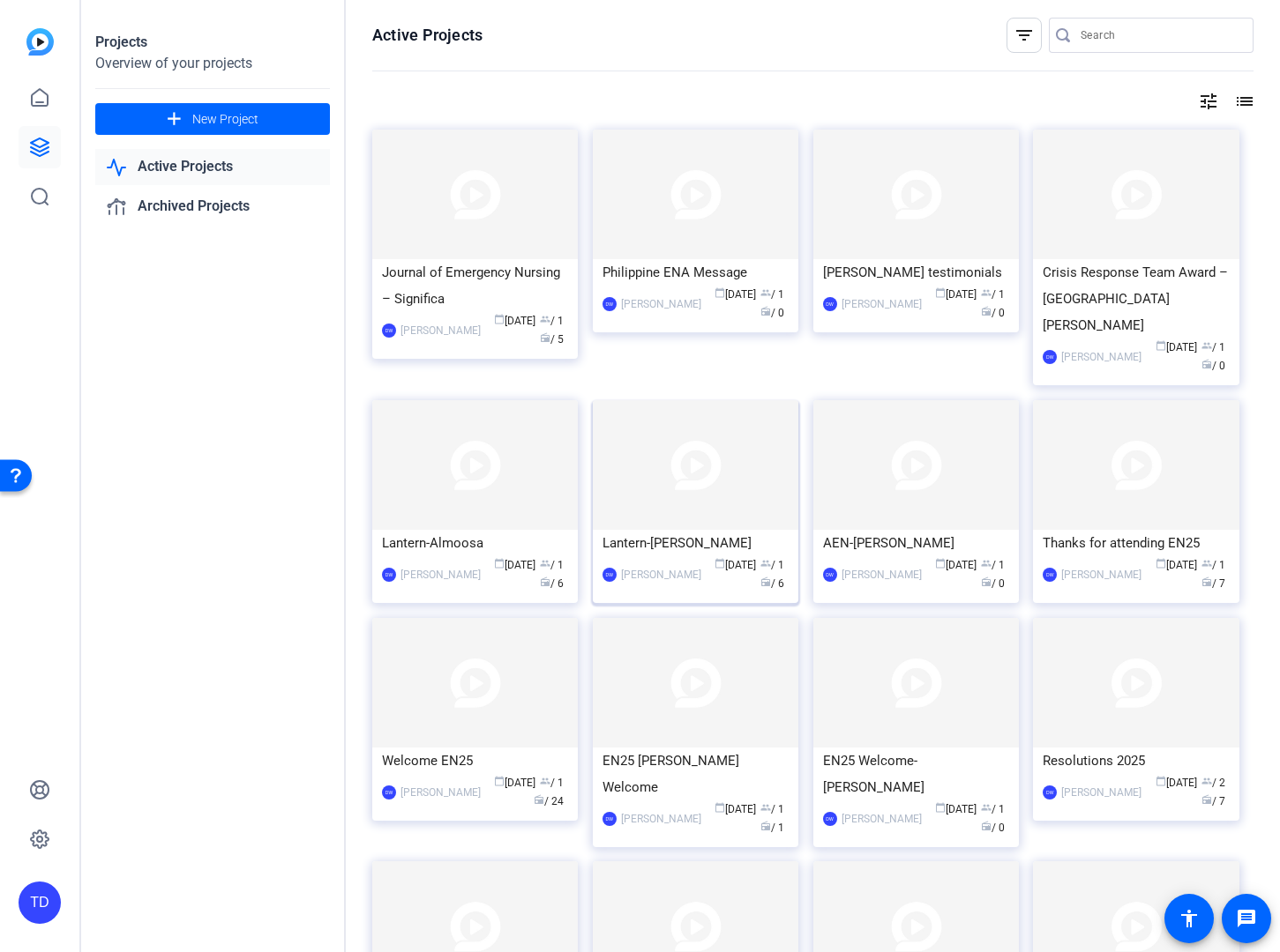
click at [721, 412] on img at bounding box center [695, 465] width 206 height 130
click at [895, 454] on img at bounding box center [915, 465] width 206 height 130
click at [742, 477] on img at bounding box center [695, 465] width 206 height 130
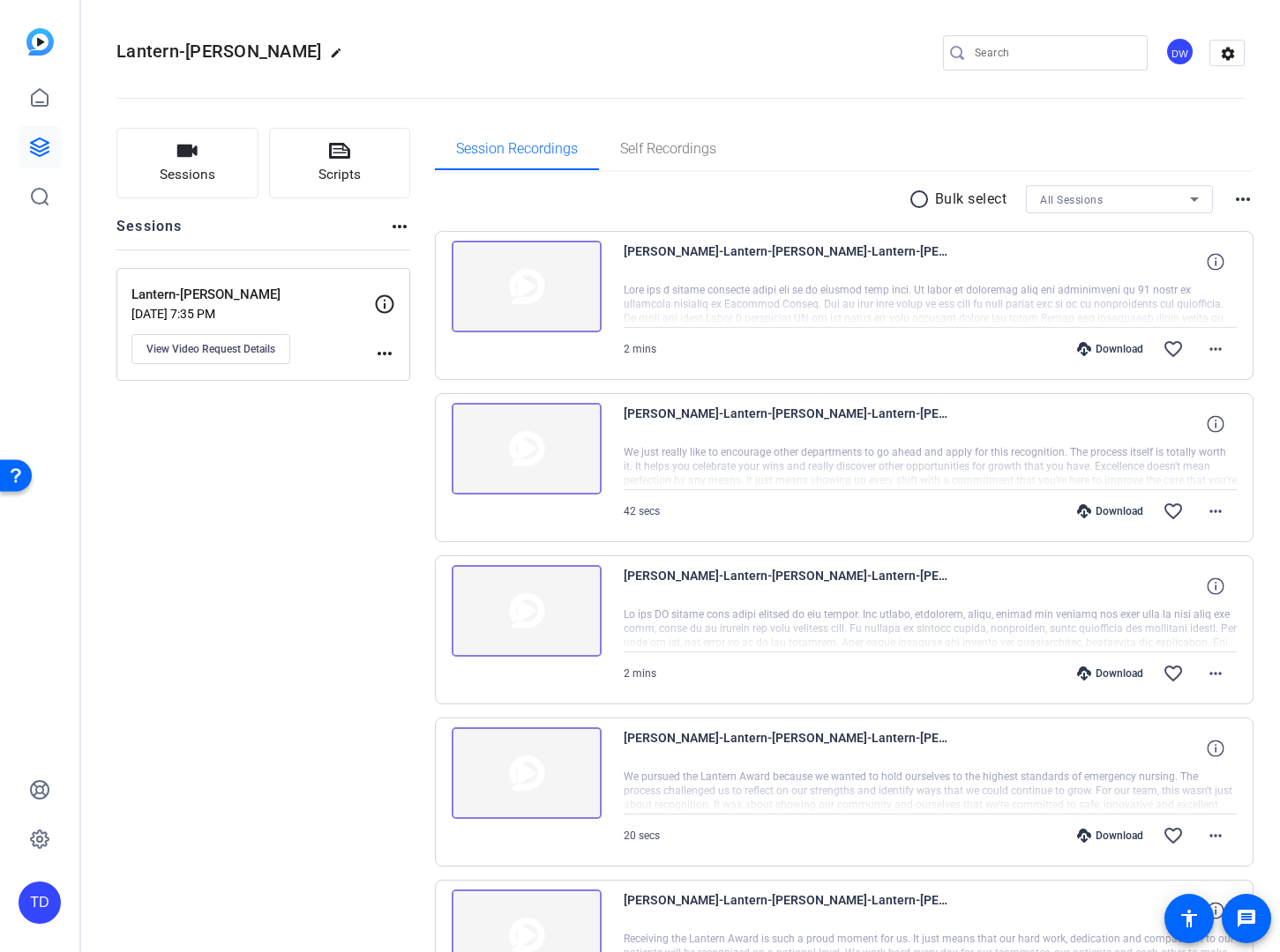
click at [909, 201] on mat-icon "radio_button_unchecked" at bounding box center [921, 200] width 26 height 21
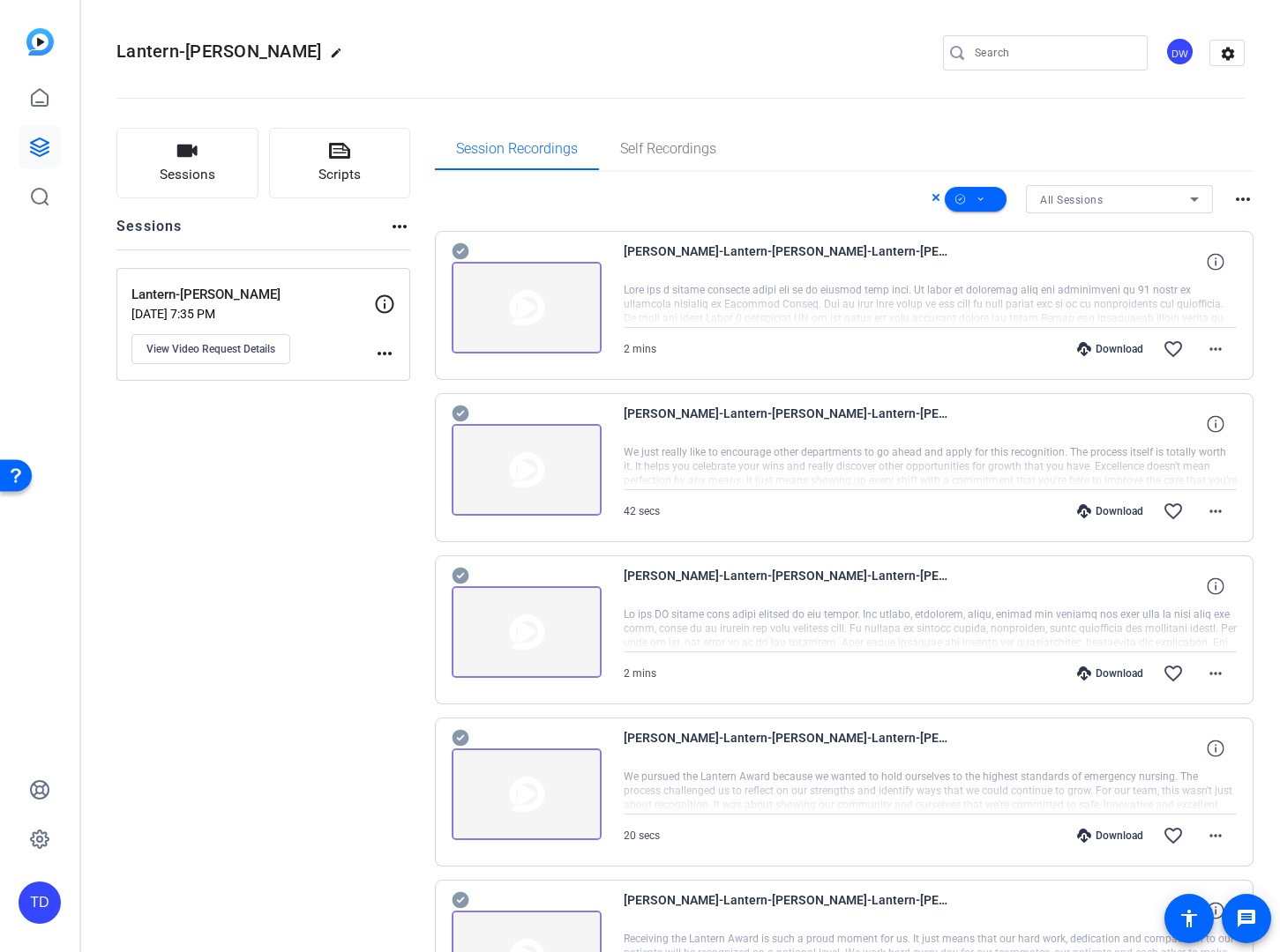
click at [466, 254] on icon at bounding box center [459, 251] width 17 height 17
click at [461, 260] on icon at bounding box center [459, 251] width 17 height 17
click at [459, 260] on icon at bounding box center [459, 251] width 17 height 17
click at [463, 746] on icon at bounding box center [460, 739] width 18 height 21
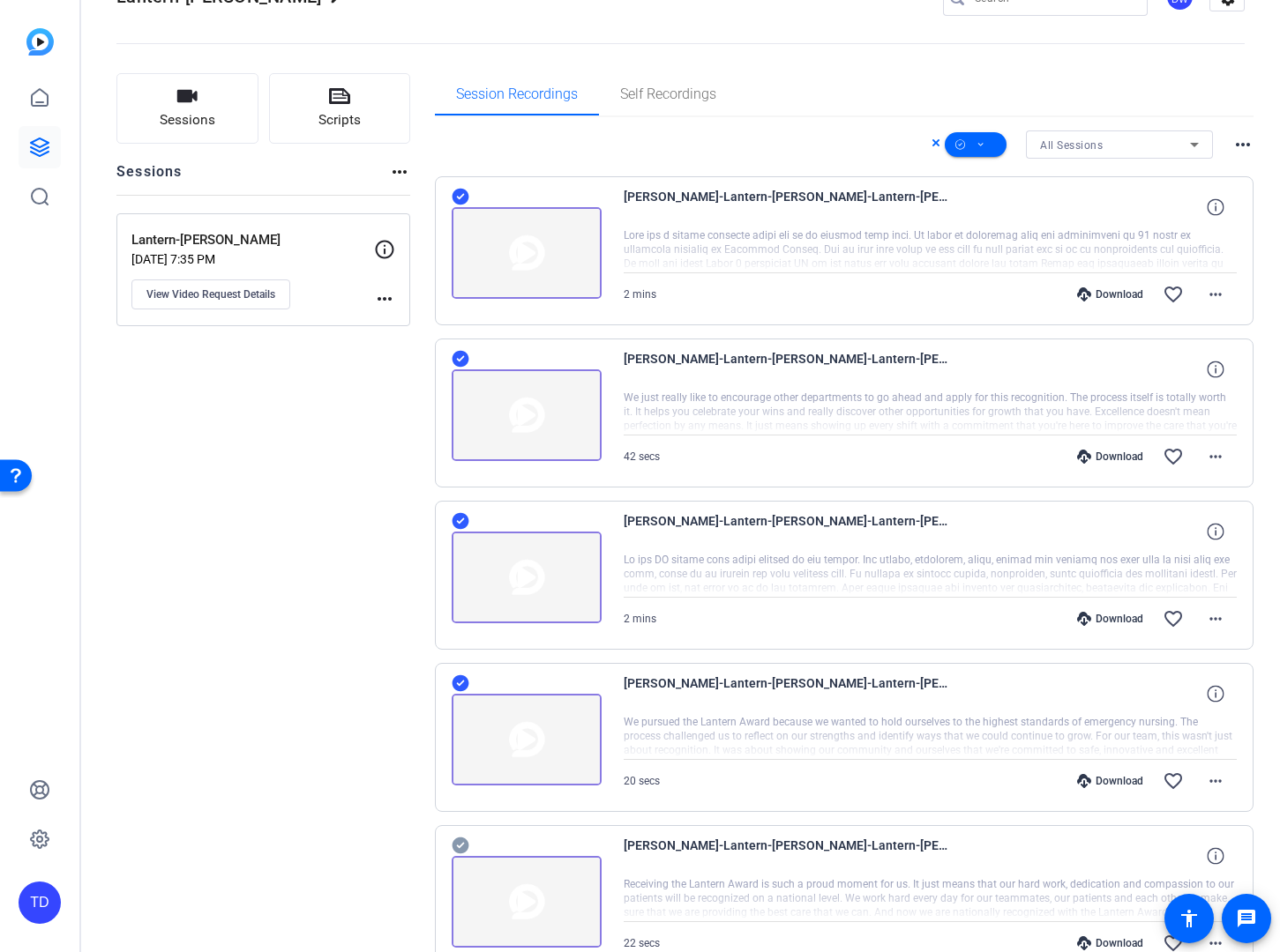
scroll to position [95, 0]
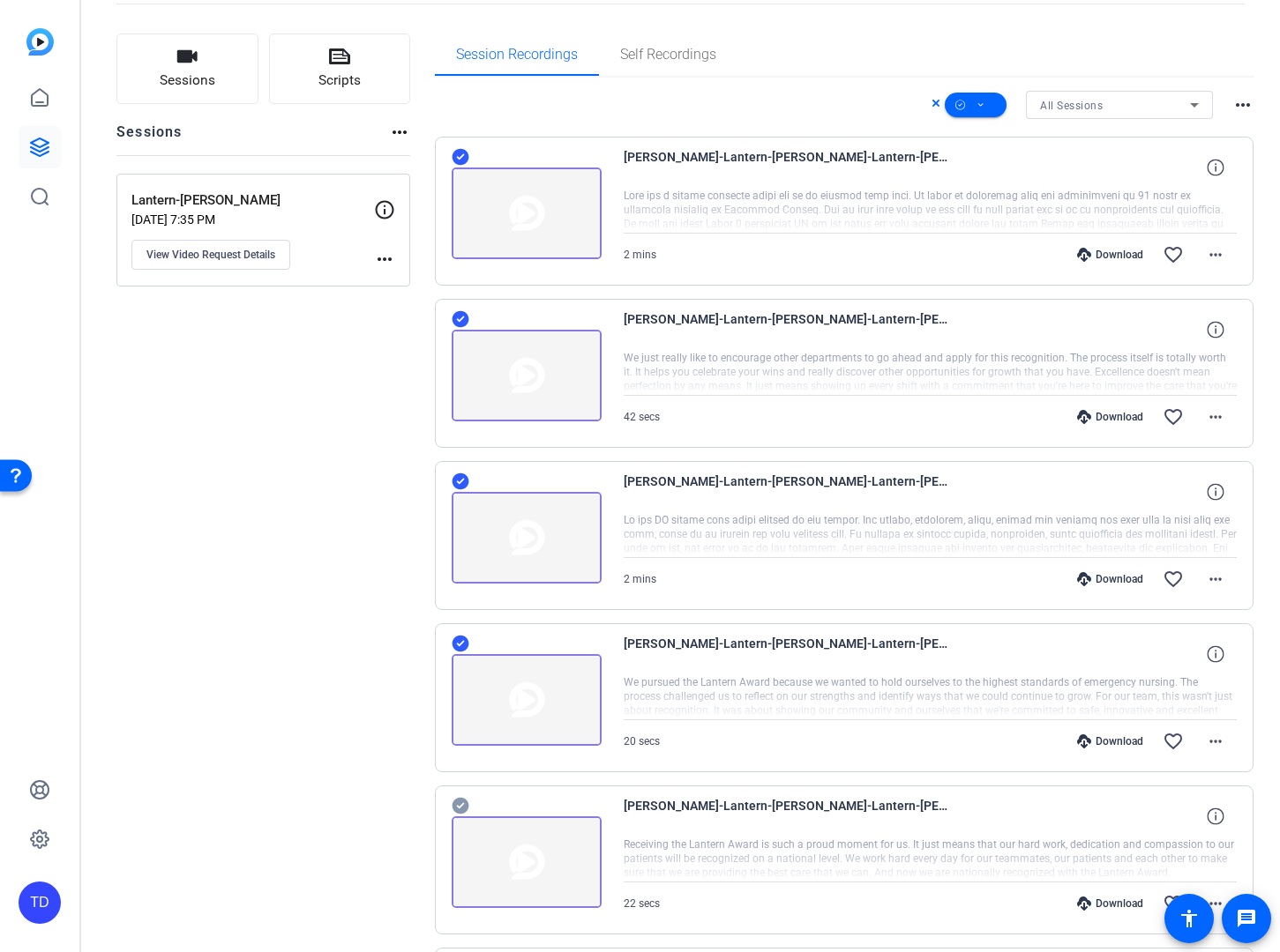
click at [458, 166] on icon at bounding box center [459, 157] width 17 height 17
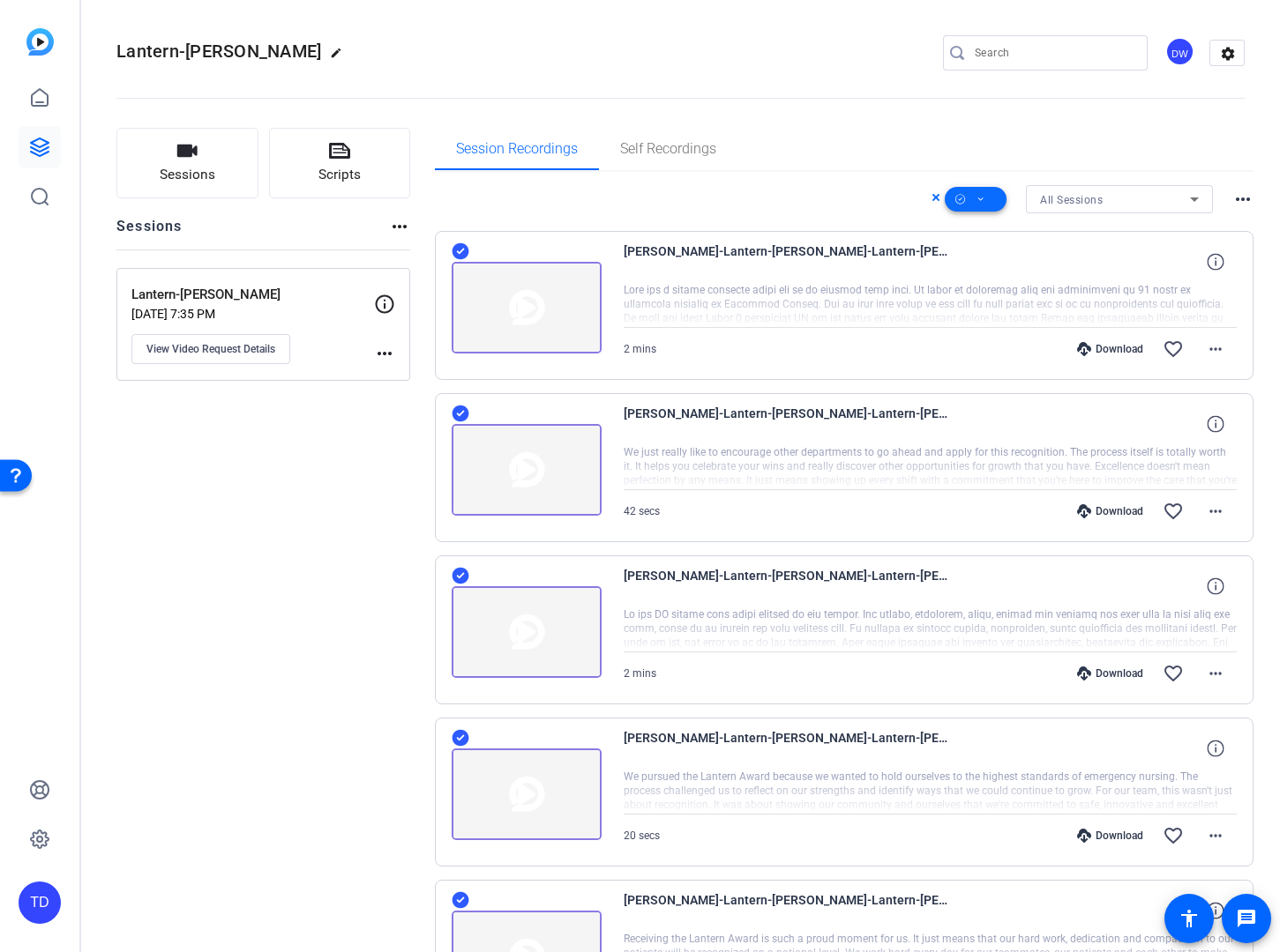
click at [977, 201] on span at bounding box center [975, 199] width 61 height 42
click at [1034, 292] on span "Download MP4" at bounding box center [996, 293] width 94 height 21
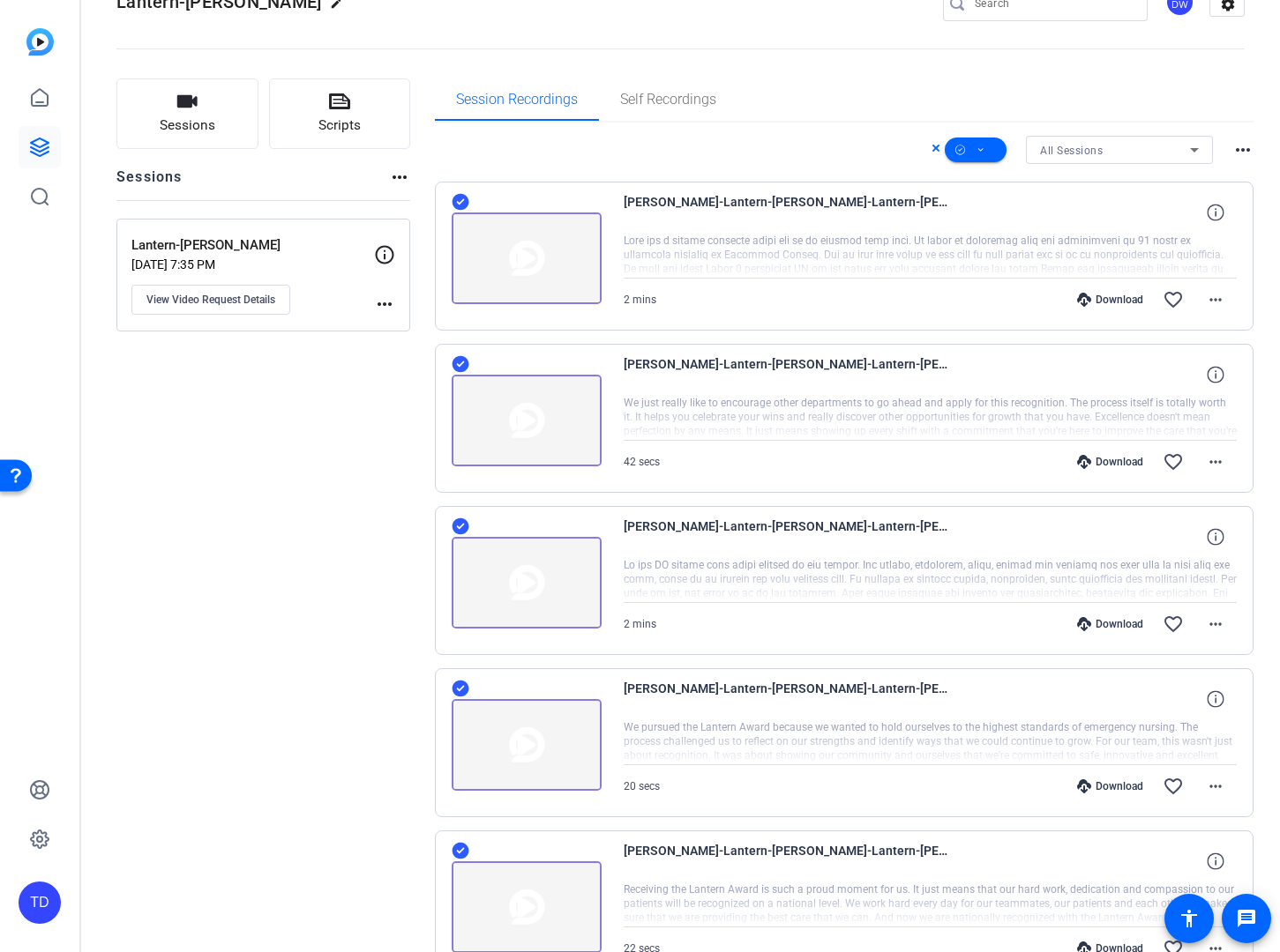
scroll to position [318, 0]
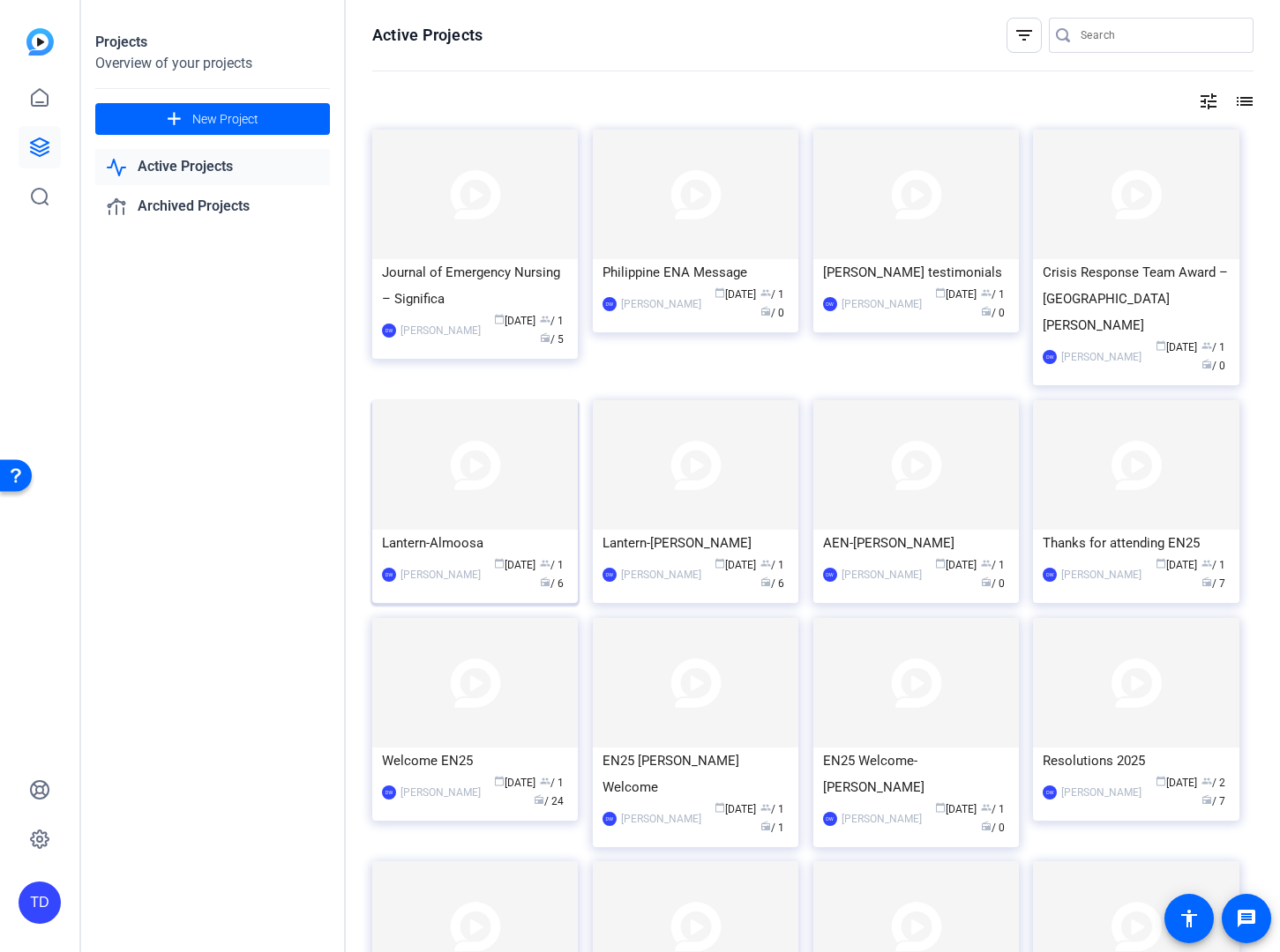
click at [474, 479] on img at bounding box center [475, 465] width 206 height 130
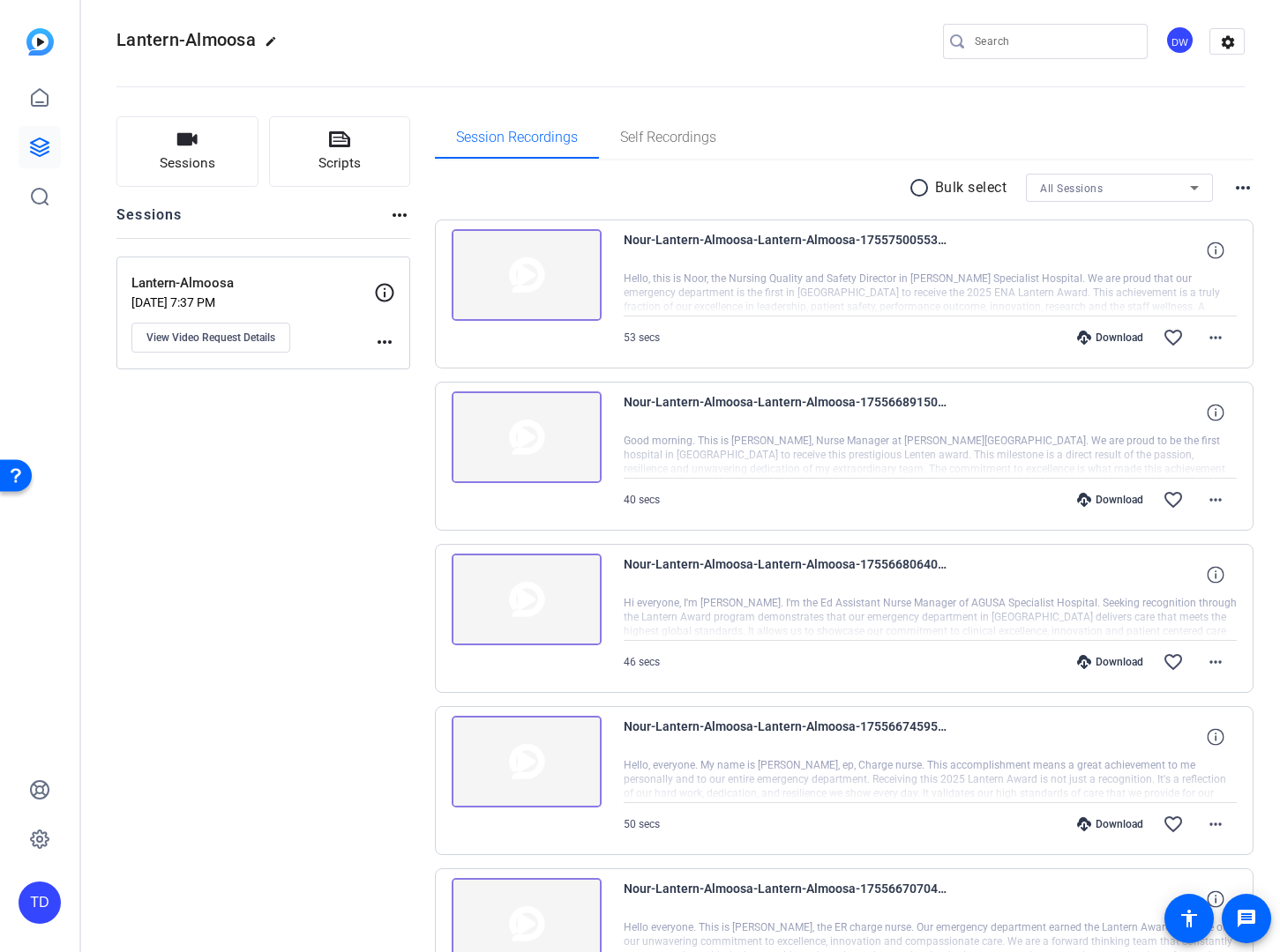
scroll to position [62, 0]
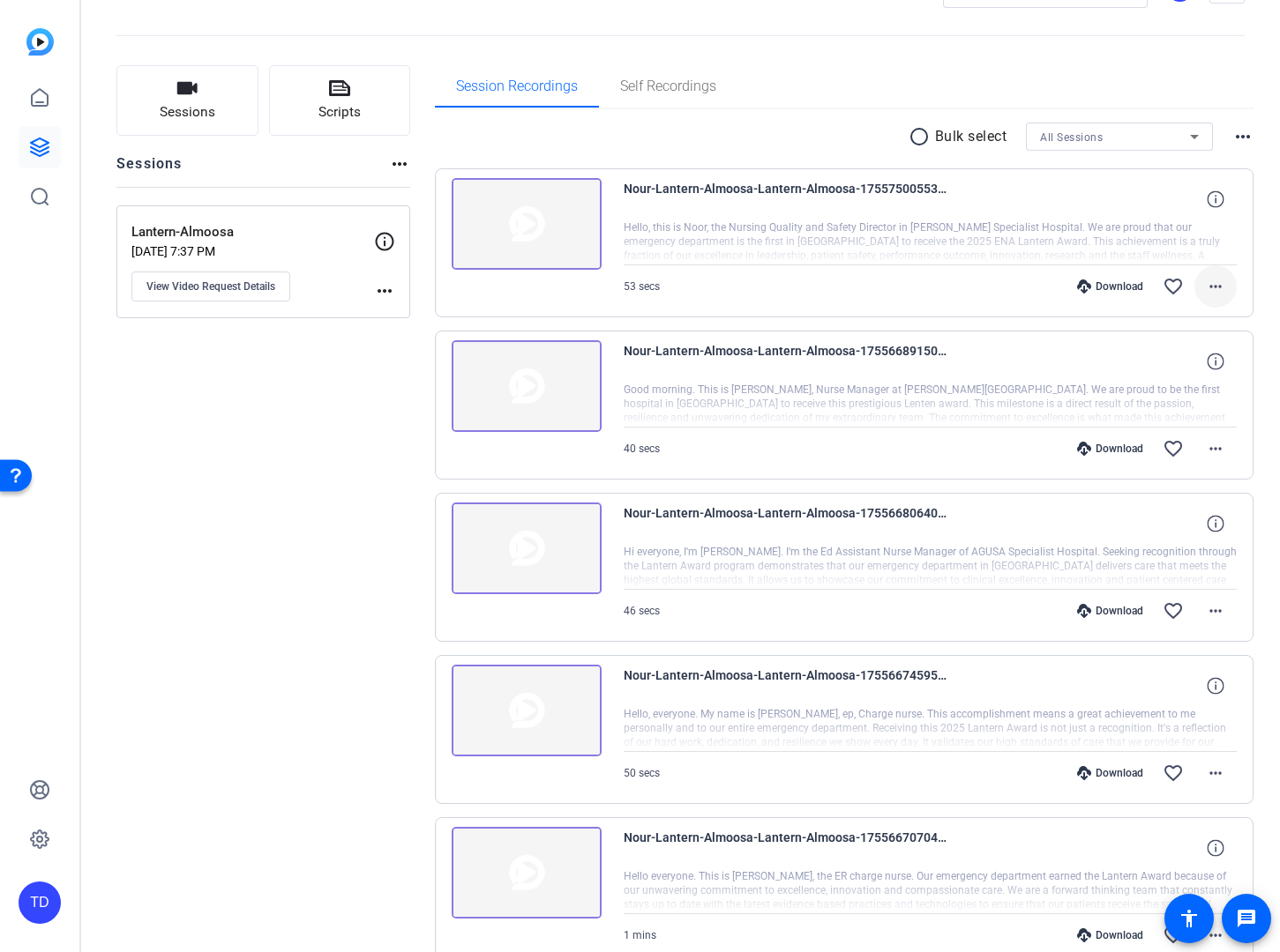
click at [1211, 284] on mat-icon "more_horiz" at bounding box center [1216, 286] width 21 height 21
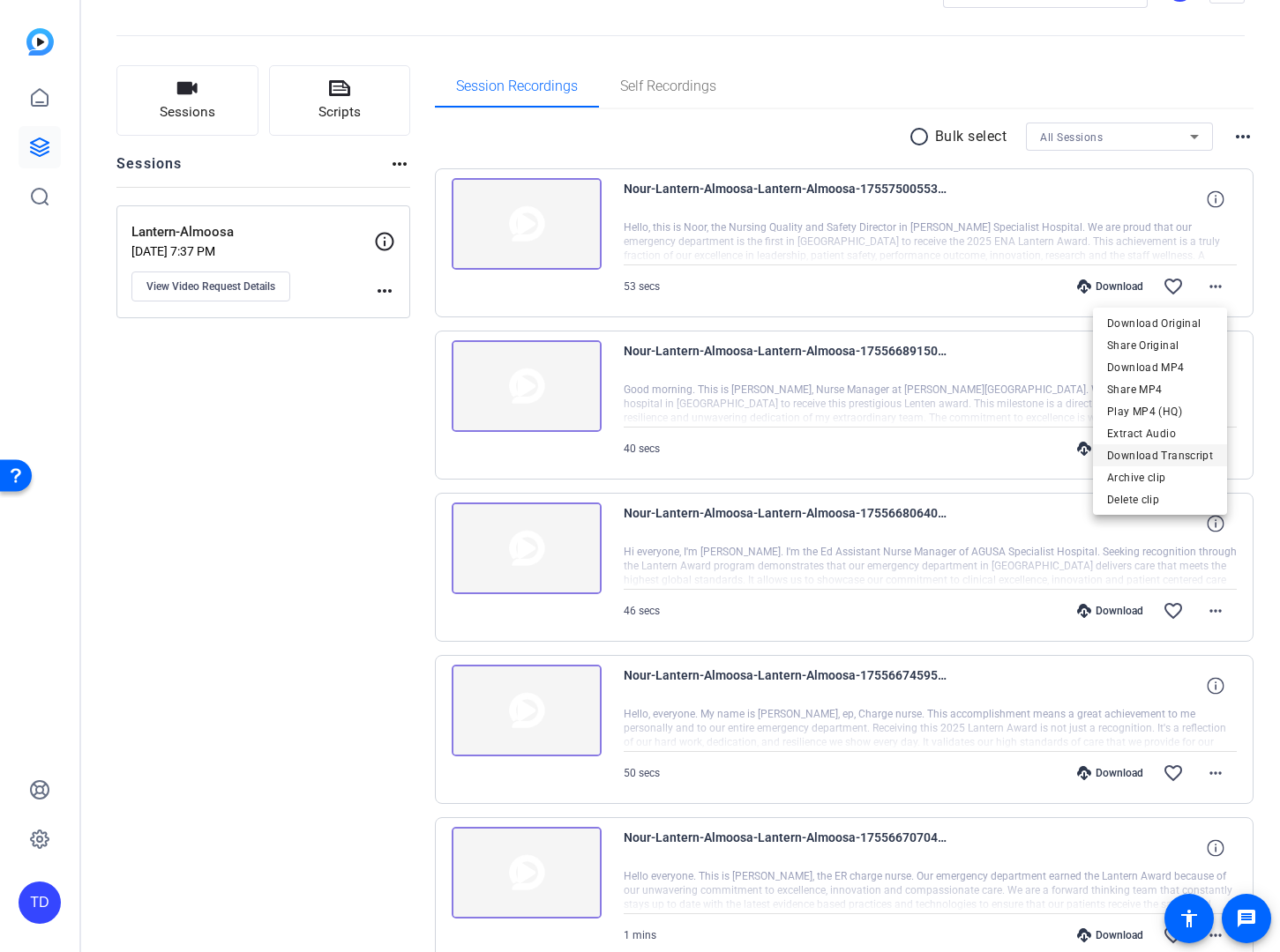
click at [1185, 452] on span "Download Transcript" at bounding box center [1160, 456] width 106 height 21
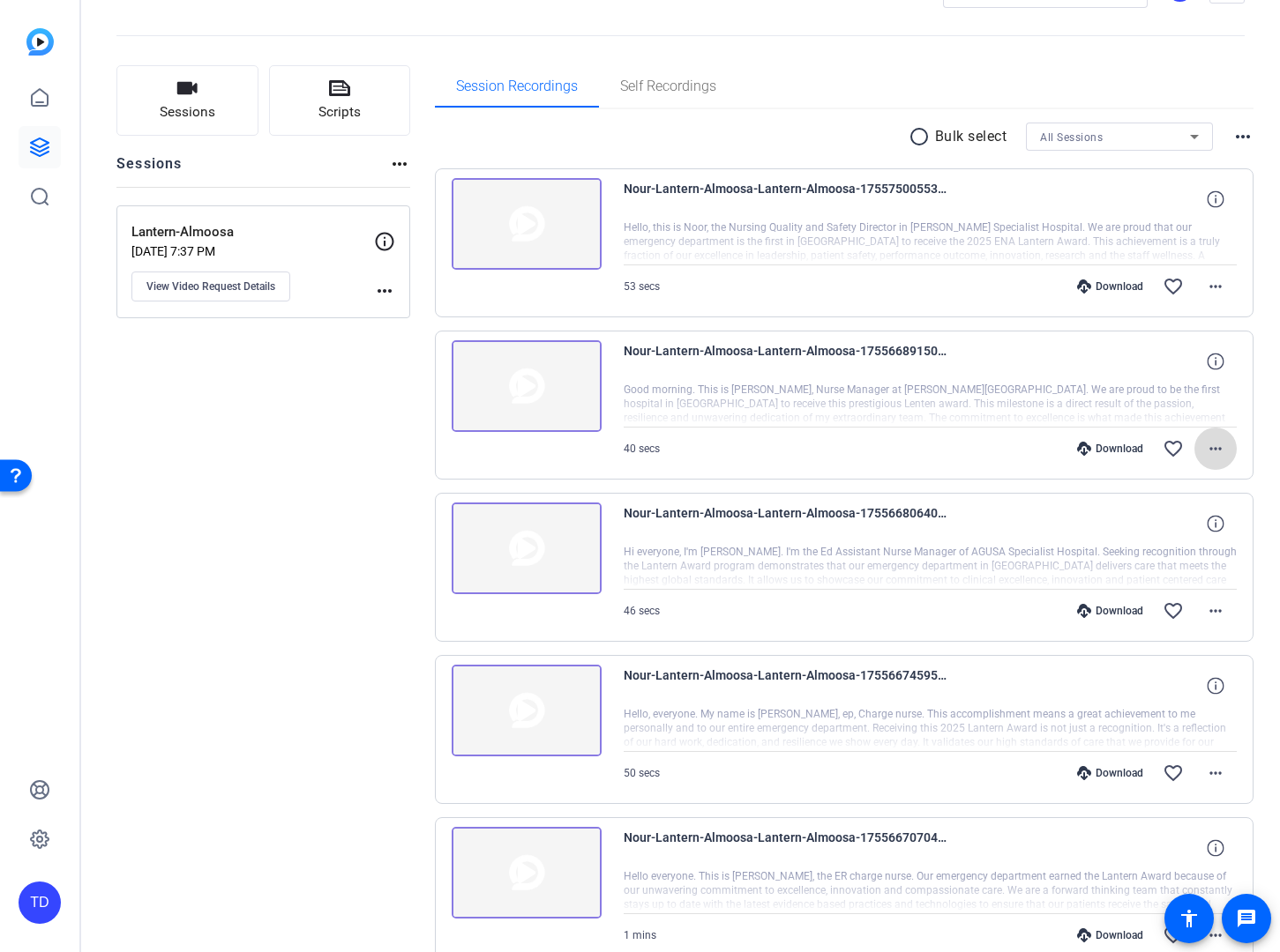
click at [1220, 452] on span at bounding box center [1215, 448] width 42 height 42
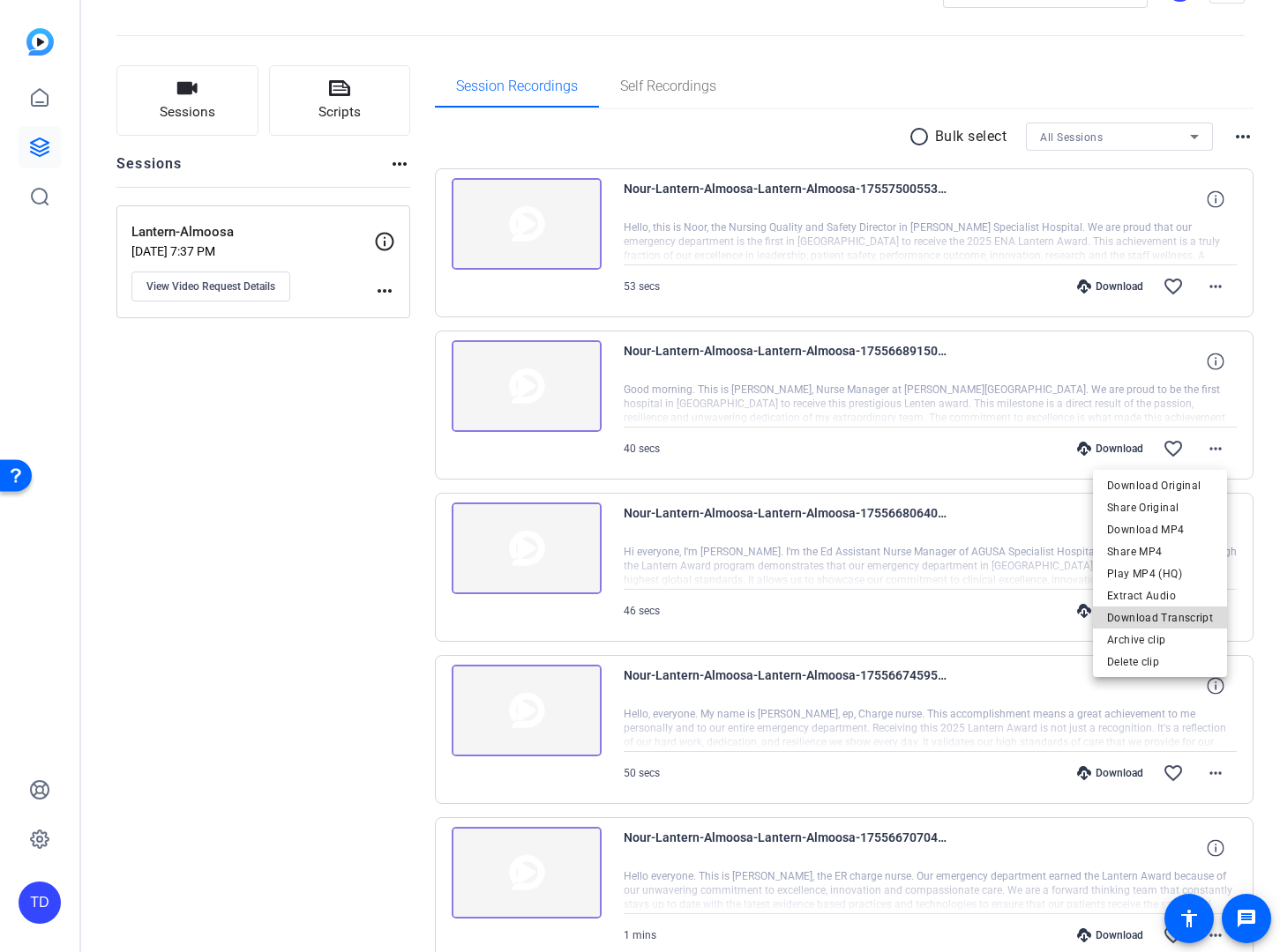
click at [1183, 611] on span "Download Transcript" at bounding box center [1160, 618] width 106 height 21
